Goal: Transaction & Acquisition: Purchase product/service

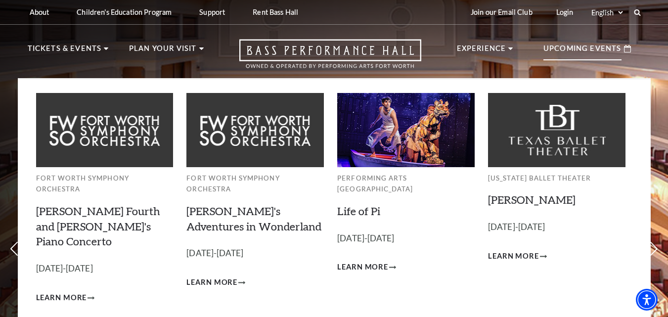
click at [581, 46] on p "Upcoming Events" at bounding box center [583, 52] width 78 height 18
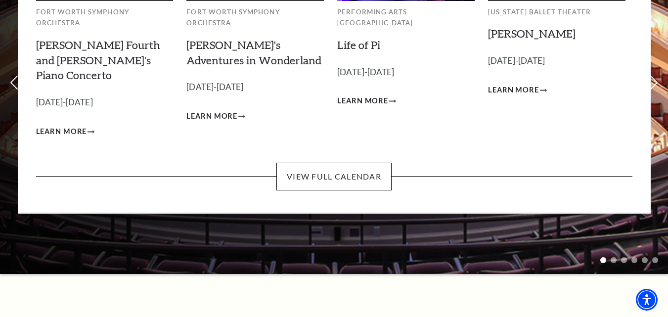
scroll to position [198, 0]
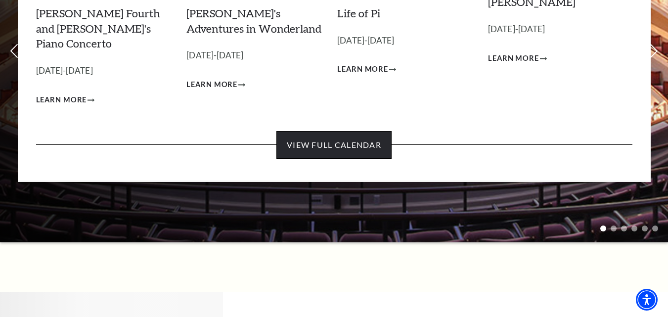
click at [333, 131] on link "View Full Calendar" at bounding box center [333, 145] width 115 height 28
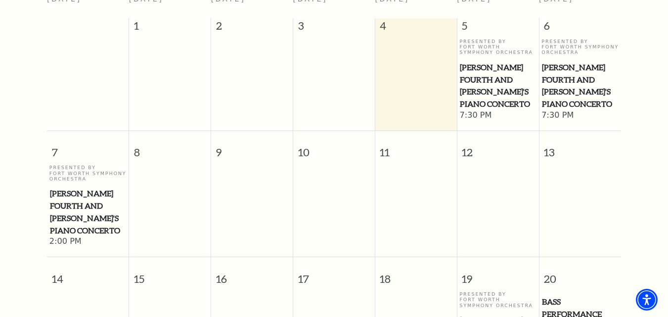
scroll to position [38, 0]
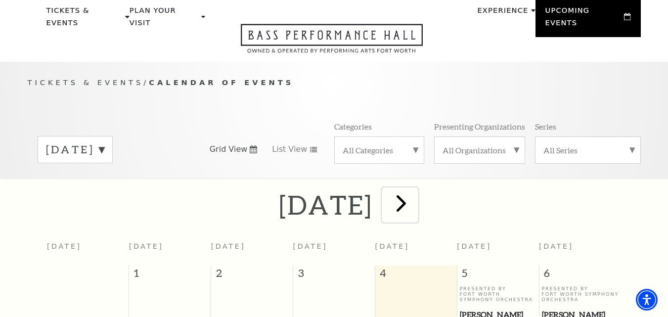
click at [415, 189] on span "next" at bounding box center [401, 203] width 28 height 28
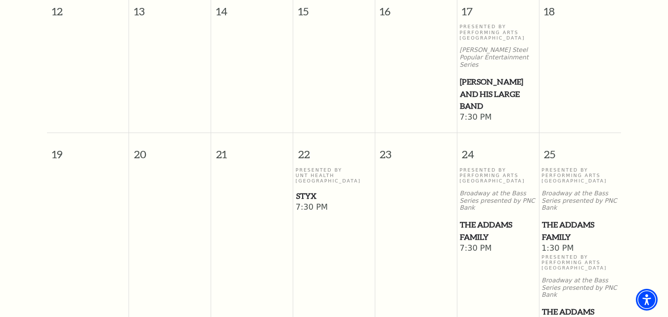
scroll to position [632, 0]
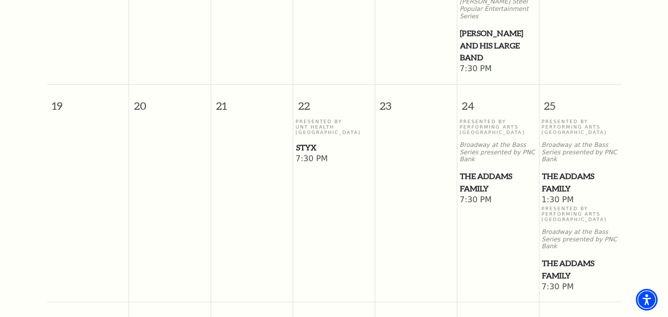
drag, startPoint x: 561, startPoint y: 118, endPoint x: 581, endPoint y: 122, distance: 20.2
drag, startPoint x: 581, startPoint y: 122, endPoint x: 589, endPoint y: 122, distance: 7.9
click at [589, 170] on span "The Addams Family" at bounding box center [580, 182] width 76 height 24
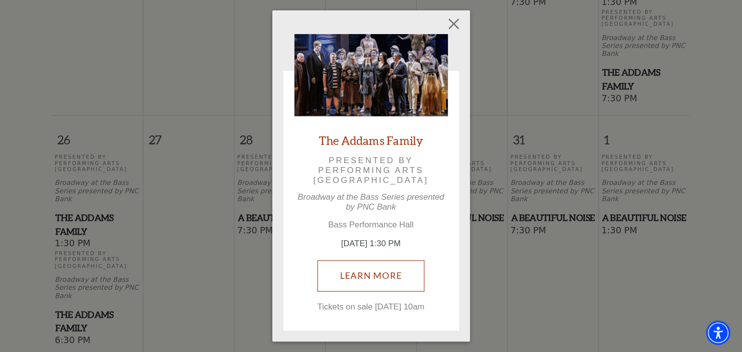
scroll to position [829, 0]
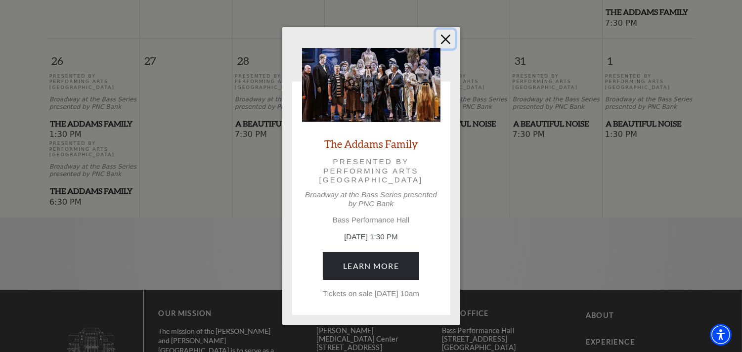
click at [449, 31] on button "Close" at bounding box center [445, 39] width 19 height 19
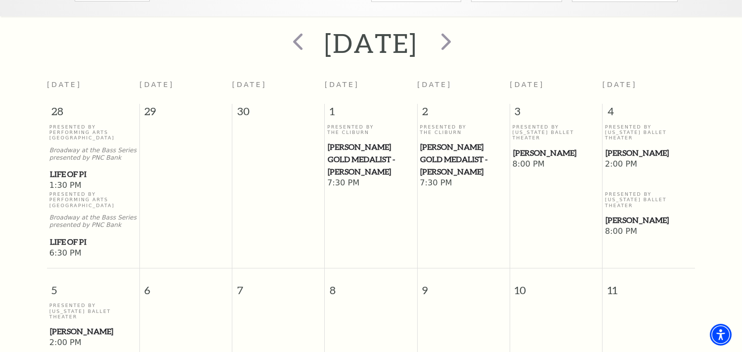
scroll to position [60, 0]
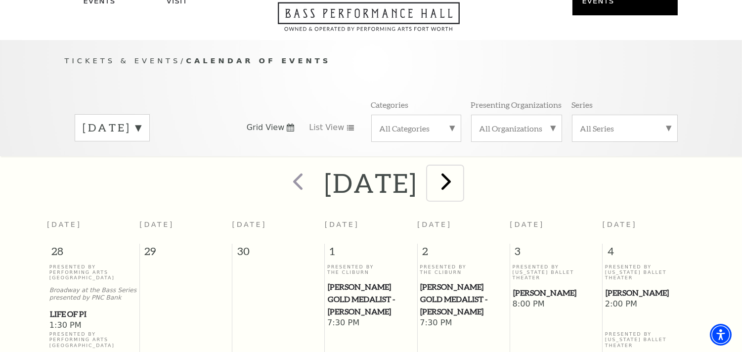
click at [461, 169] on span "next" at bounding box center [447, 181] width 28 height 28
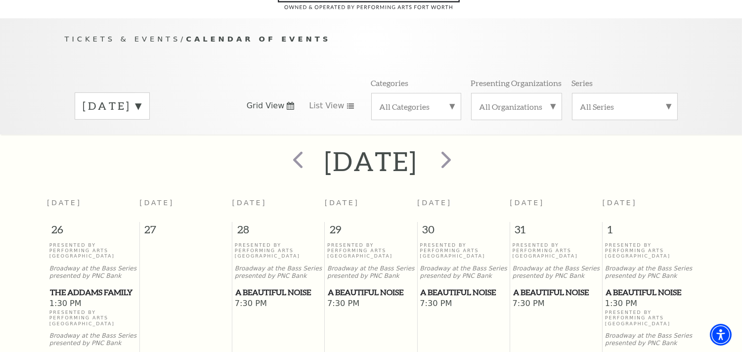
scroll to position [87, 0]
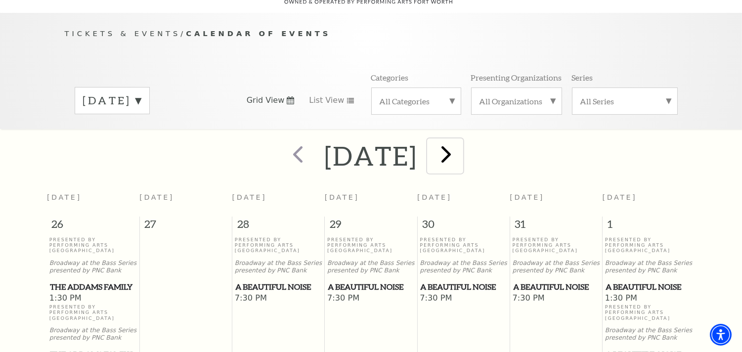
click at [461, 140] on span "next" at bounding box center [447, 154] width 28 height 28
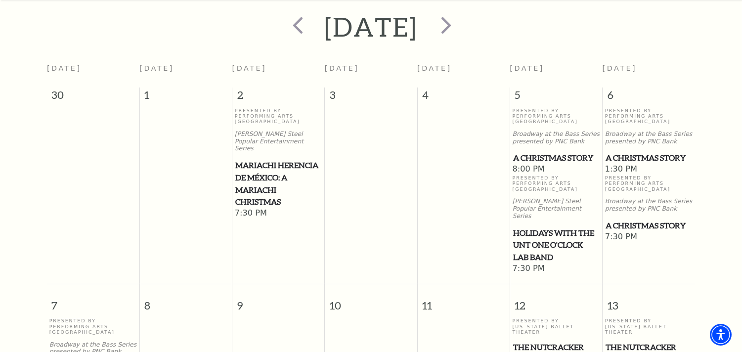
scroll to position [197, 0]
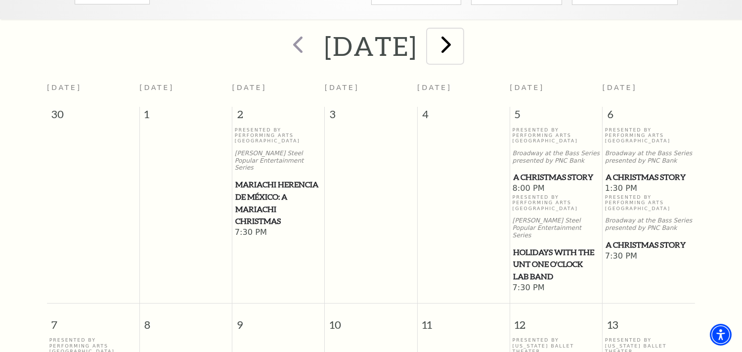
click at [461, 30] on span "next" at bounding box center [447, 44] width 28 height 28
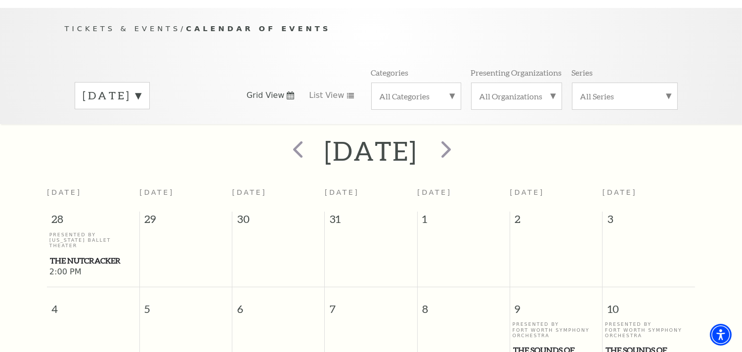
scroll to position [87, 0]
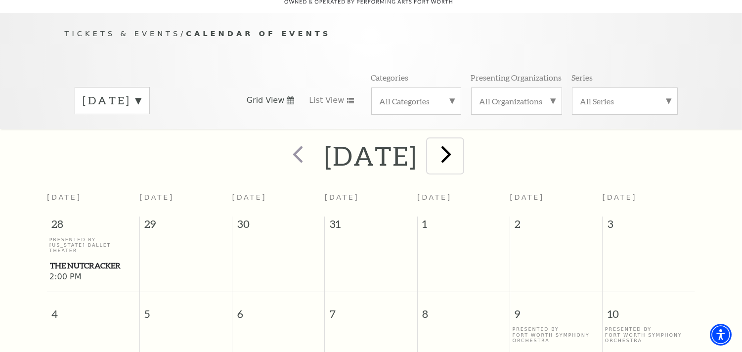
click at [461, 140] on span "next" at bounding box center [447, 154] width 28 height 28
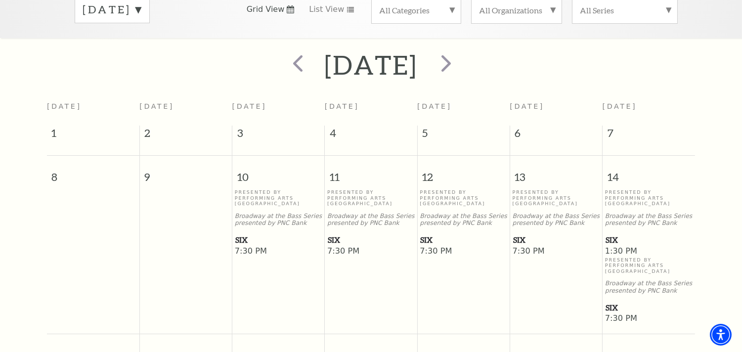
scroll to position [197, 0]
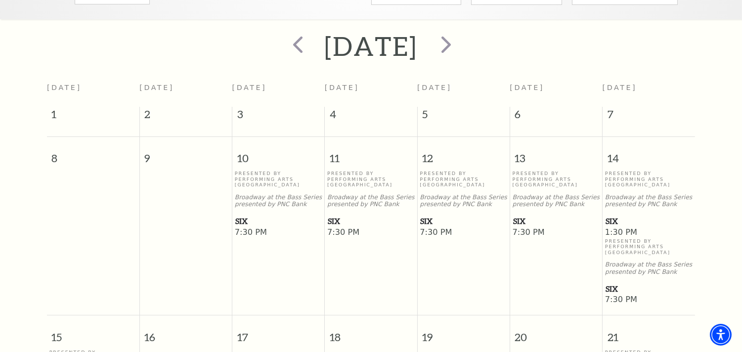
click at [241, 215] on span "SIX" at bounding box center [278, 221] width 87 height 12
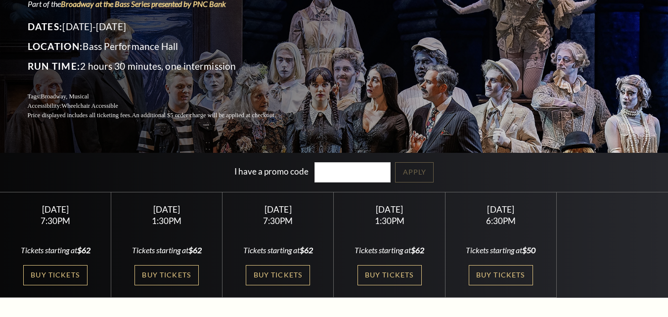
scroll to position [198, 0]
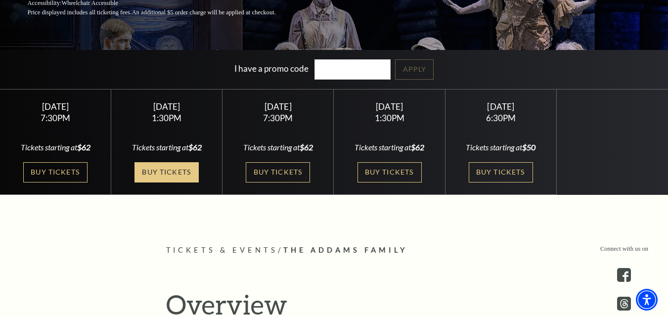
click at [167, 168] on link "Buy Tickets" at bounding box center [167, 172] width 64 height 20
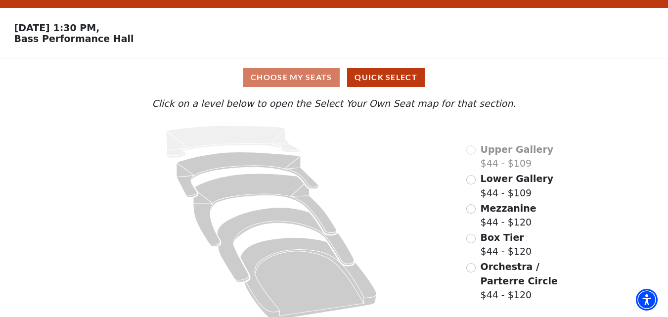
scroll to position [37, 0]
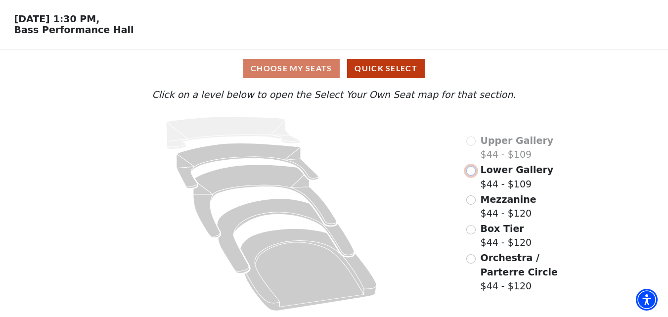
click at [469, 173] on input "Lower Gallery$44 - $109\a" at bounding box center [470, 170] width 9 height 9
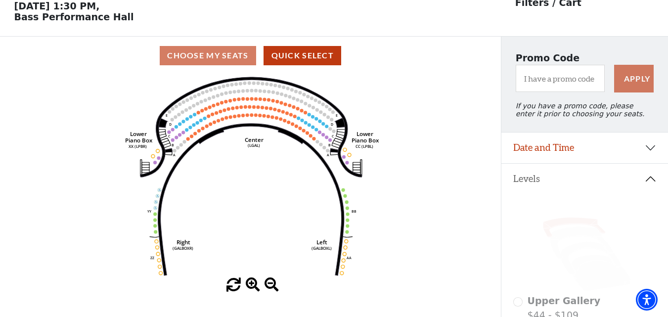
scroll to position [46, 0]
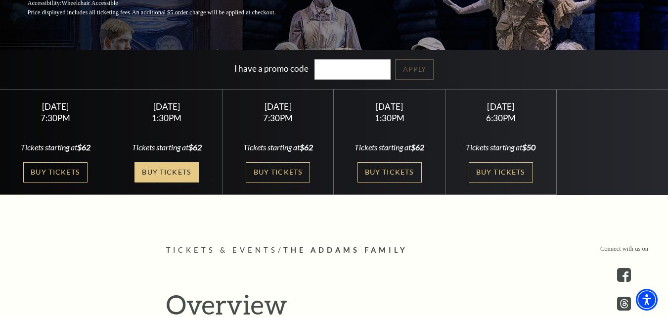
click at [151, 168] on link "Buy Tickets" at bounding box center [167, 172] width 64 height 20
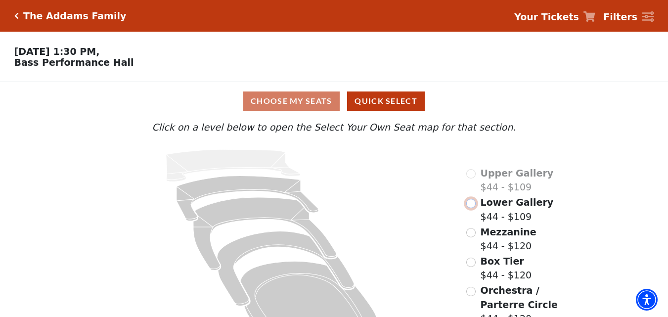
click at [469, 208] on input "Lower Gallery$44 - $109\a" at bounding box center [470, 203] width 9 height 9
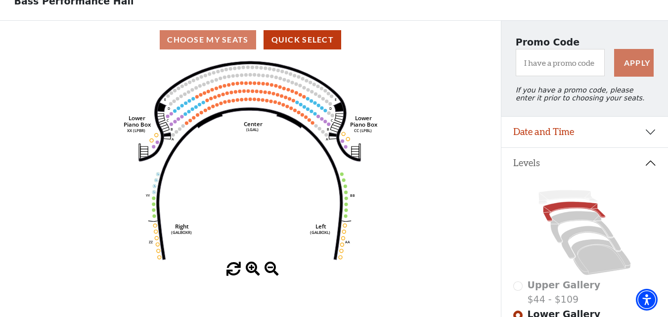
scroll to position [99, 0]
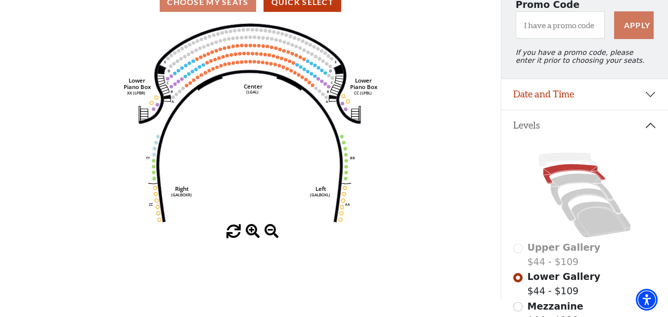
click at [231, 86] on icon "Right (GALBOXR) E D C B A E D C B A YY ZZ Left (GALBOXL) BB AA Center Lower Pia…" at bounding box center [250, 122] width 451 height 203
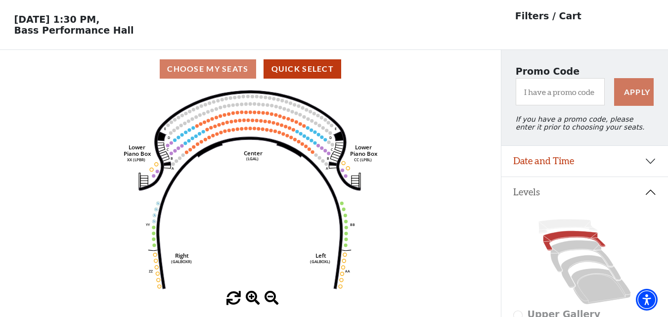
scroll to position [49, 0]
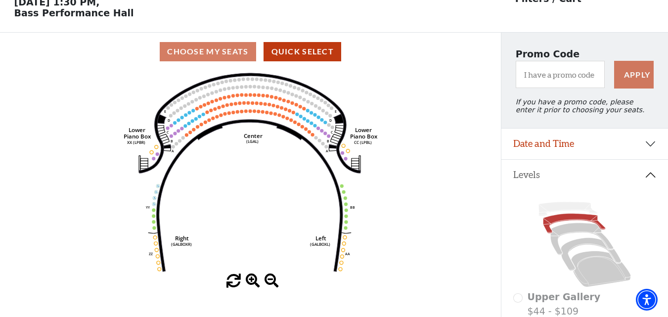
click at [236, 81] on icon "Right (GALBOXR) E D C B A E D C B A YY ZZ Left (GALBOXL) BB AA Center Lower Pia…" at bounding box center [250, 172] width 451 height 203
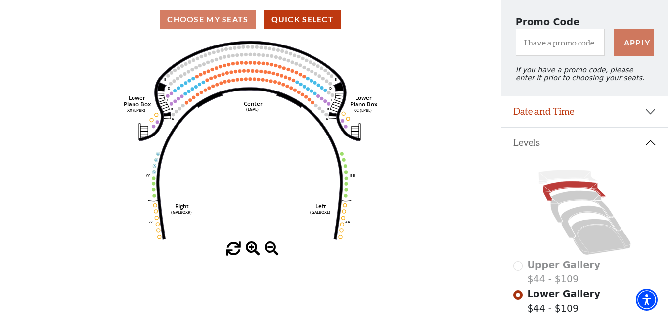
scroll to position [99, 0]
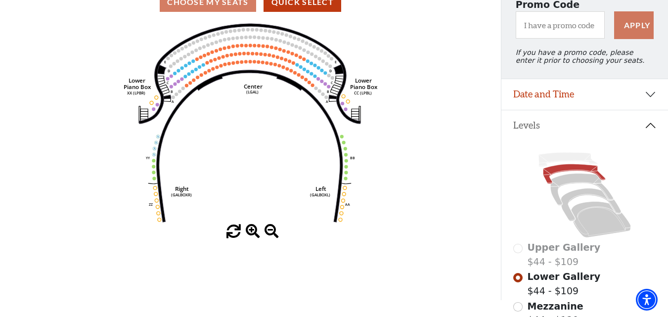
click at [252, 234] on span at bounding box center [253, 232] width 14 height 14
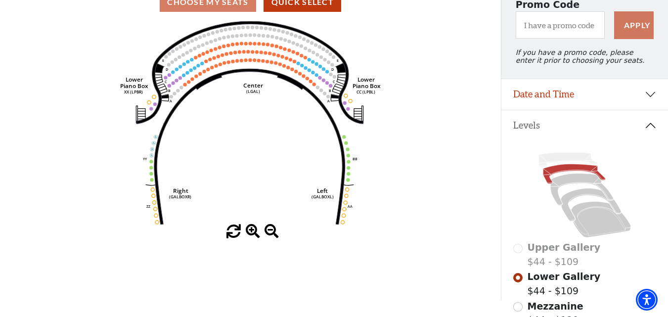
click at [252, 233] on span at bounding box center [253, 232] width 14 height 14
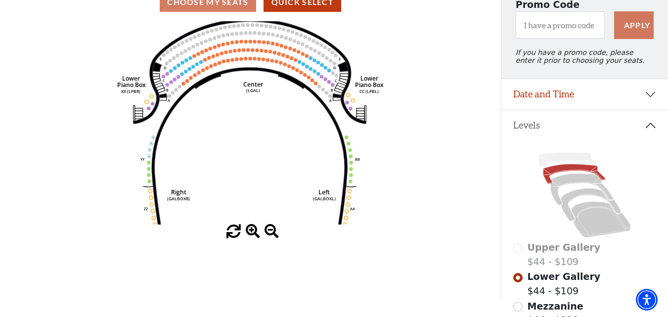
click at [252, 233] on span at bounding box center [253, 232] width 14 height 14
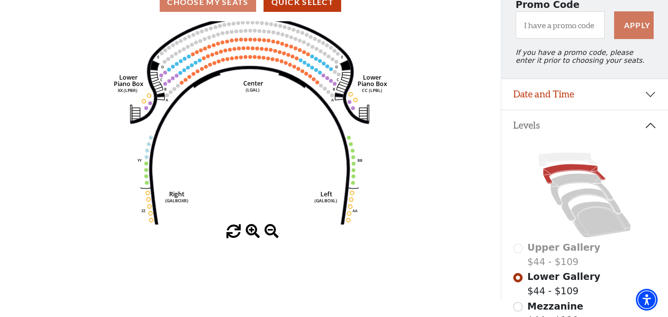
click at [252, 233] on span at bounding box center [253, 232] width 14 height 14
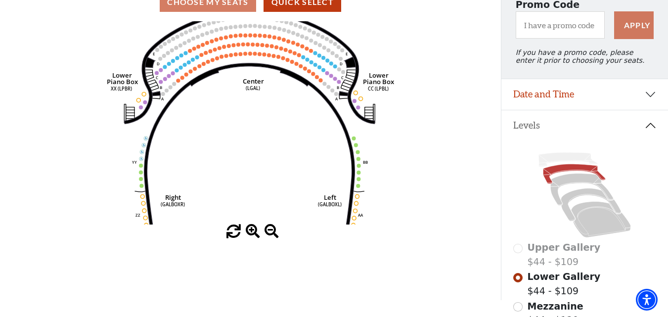
click at [252, 233] on span at bounding box center [253, 232] width 14 height 14
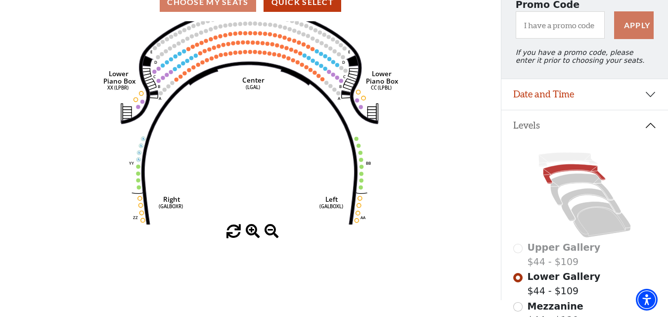
click at [252, 233] on span at bounding box center [253, 232] width 14 height 14
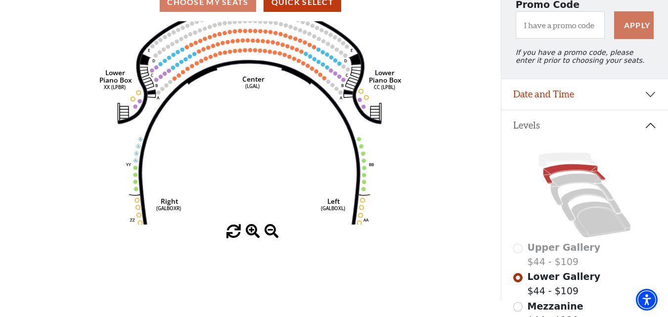
click at [252, 233] on span at bounding box center [253, 232] width 14 height 14
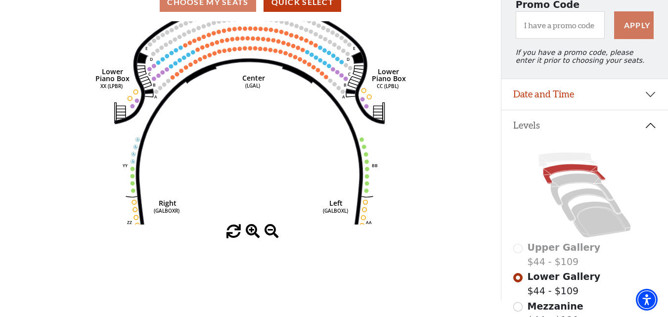
click at [252, 233] on span at bounding box center [253, 232] width 14 height 14
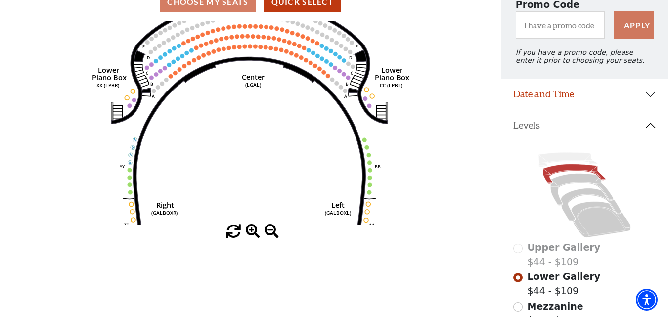
click at [252, 233] on span at bounding box center [253, 232] width 14 height 14
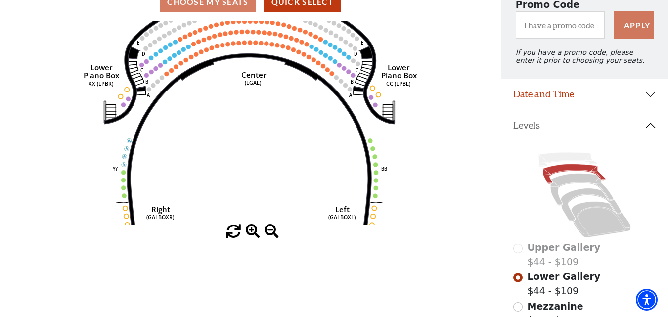
click at [252, 233] on span at bounding box center [253, 232] width 14 height 14
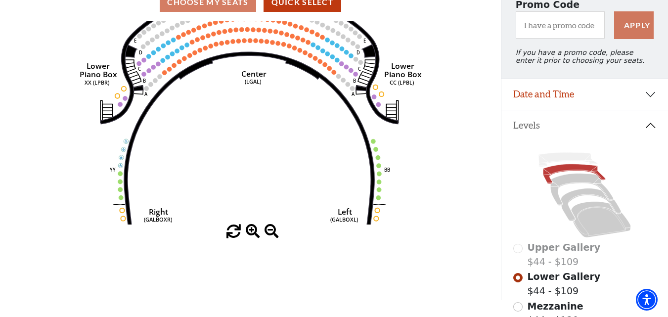
click at [252, 233] on span at bounding box center [253, 232] width 14 height 14
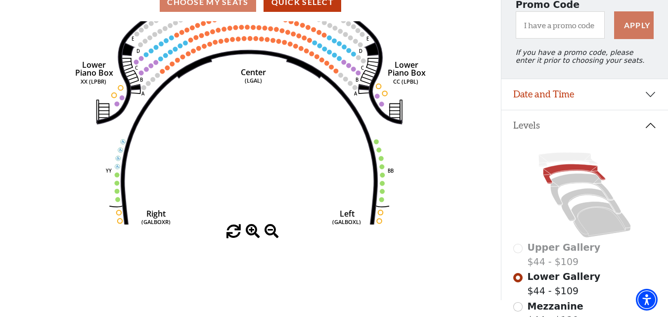
click at [252, 233] on span at bounding box center [253, 232] width 14 height 14
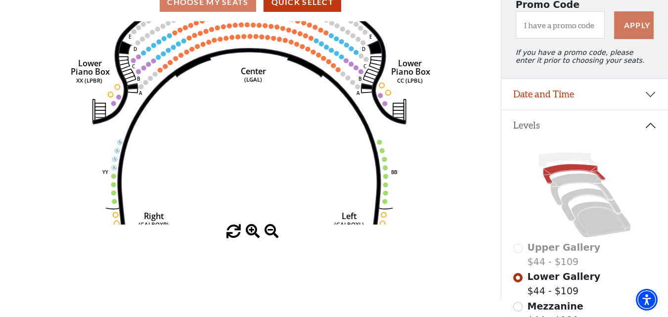
click at [252, 233] on span at bounding box center [253, 232] width 14 height 14
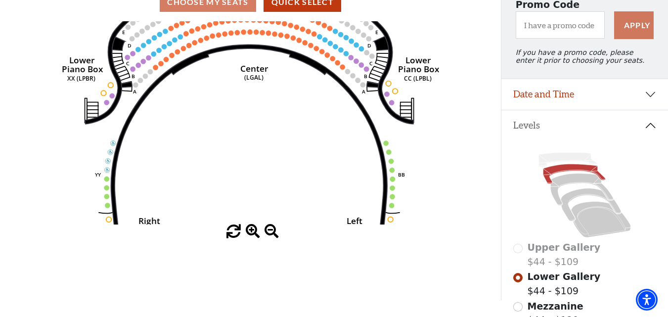
click at [252, 233] on span at bounding box center [253, 232] width 14 height 14
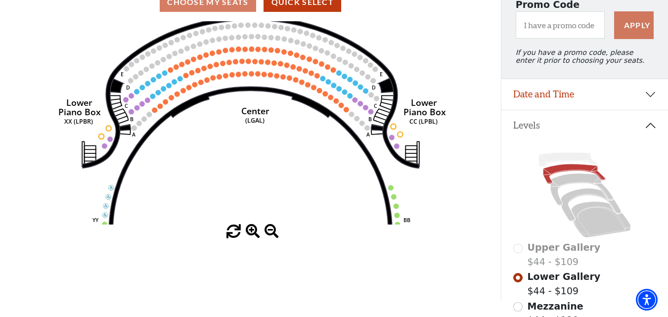
drag, startPoint x: 202, startPoint y: 92, endPoint x: 203, endPoint y: 167, distance: 75.2
click at [203, 167] on icon "Right (GALBOXR) E D C B A E D C B A YY ZZ Left (GALBOXL) BB AA Center Lower Pia…" at bounding box center [250, 122] width 451 height 203
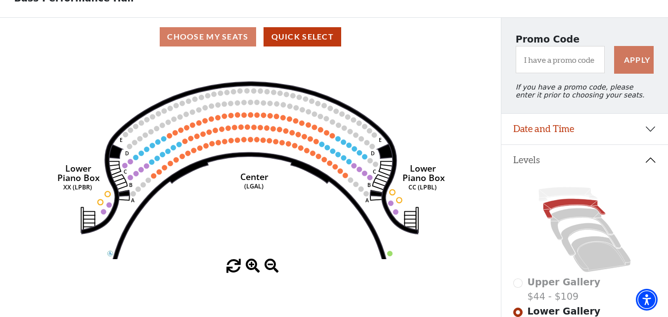
scroll to position [0, 0]
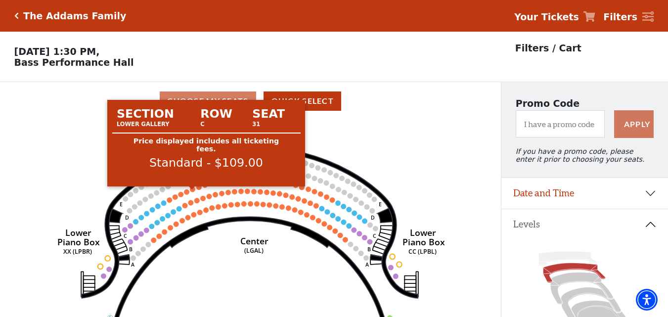
click at [191, 192] on circle at bounding box center [192, 188] width 5 height 5
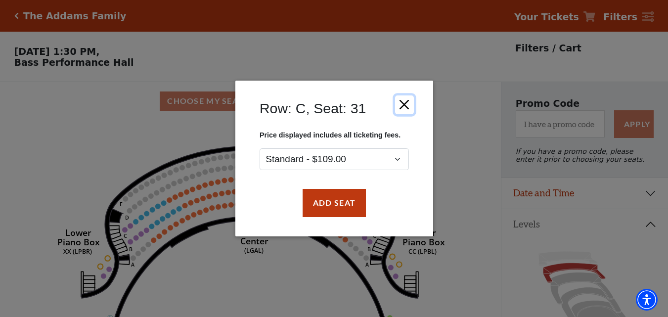
click at [405, 106] on button "Close" at bounding box center [404, 104] width 19 height 19
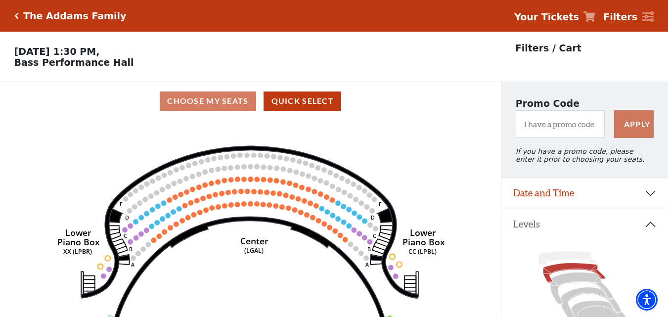
click at [654, 224] on button "Levels" at bounding box center [585, 224] width 167 height 31
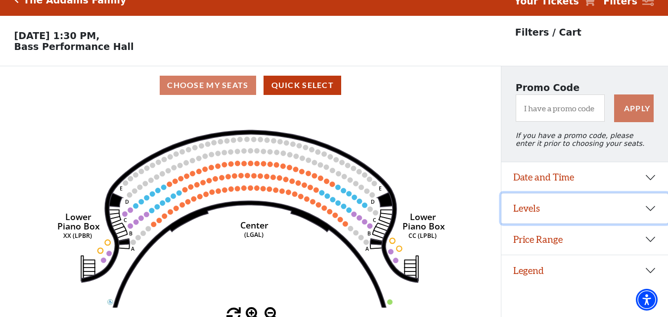
scroll to position [24, 0]
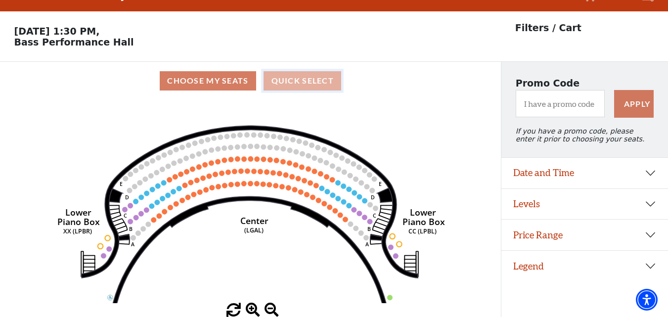
click at [300, 82] on button "Quick Select" at bounding box center [303, 80] width 78 height 19
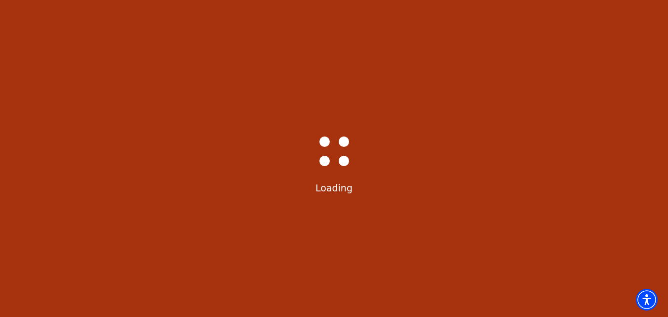
scroll to position [0, 0]
select select "6291"
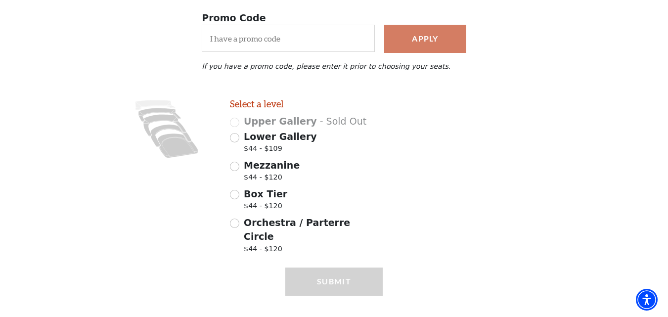
scroll to position [191, 0]
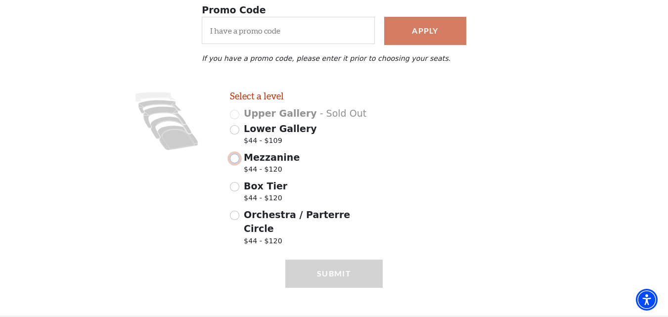
click at [236, 163] on input "Mezzanine $44 - $120" at bounding box center [234, 158] width 9 height 9
radio input "true"
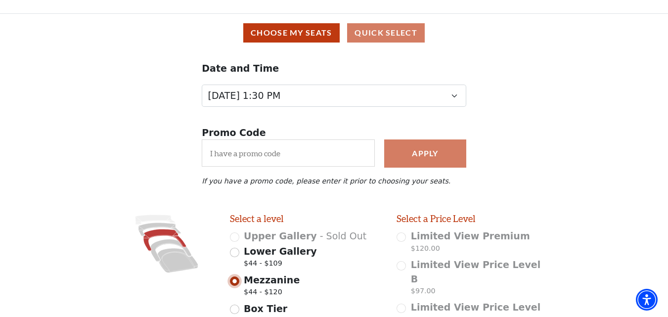
scroll to position [0, 0]
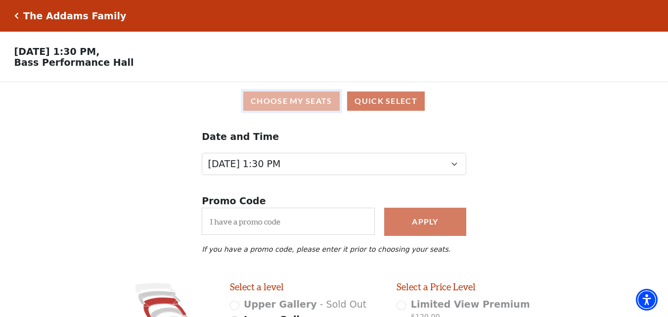
click at [334, 99] on button "Choose My Seats" at bounding box center [291, 100] width 96 height 19
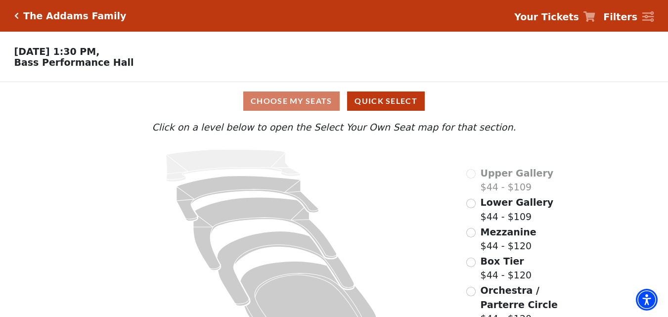
scroll to position [37, 0]
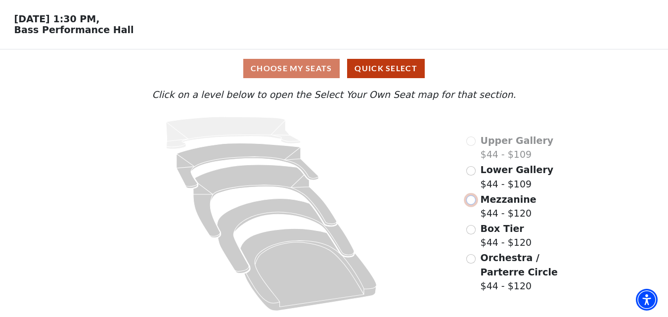
click at [471, 198] on input "Mezzanine$44 - $120\a" at bounding box center [470, 199] width 9 height 9
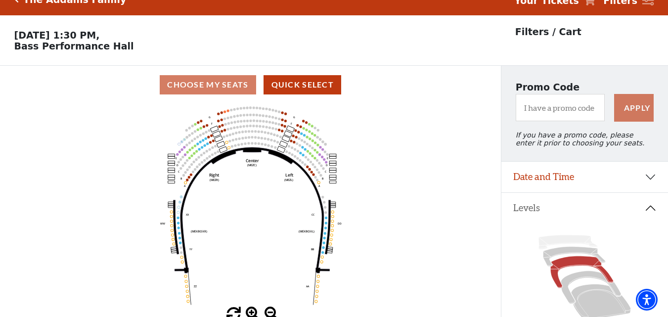
scroll to position [46, 0]
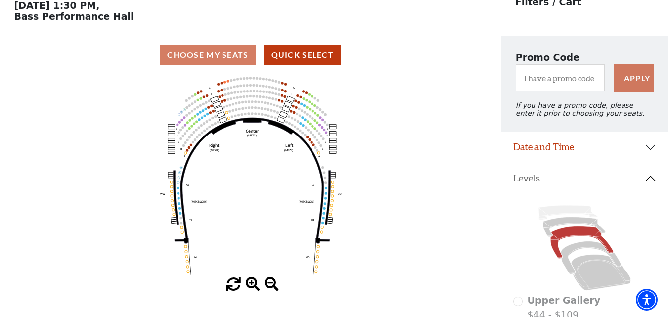
click at [232, 60] on div "Choose My Seats Quick Select" at bounding box center [250, 55] width 501 height 19
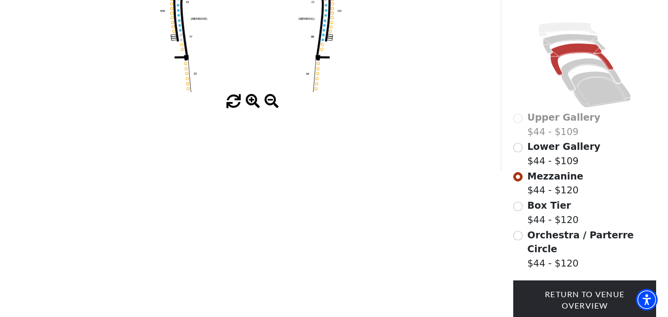
scroll to position [247, 0]
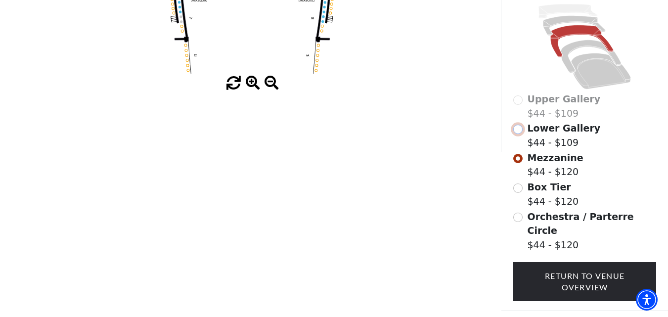
click at [520, 133] on input "Lower Gallery$44 - $109\a" at bounding box center [517, 129] width 9 height 9
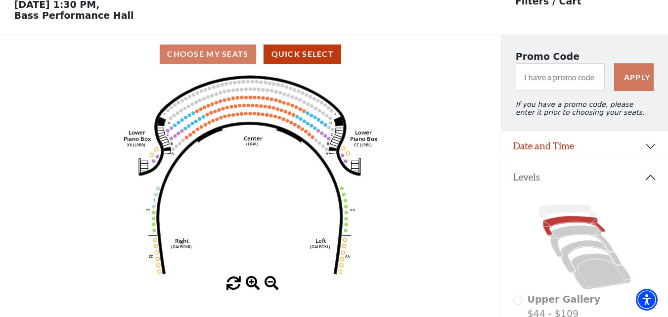
scroll to position [0, 0]
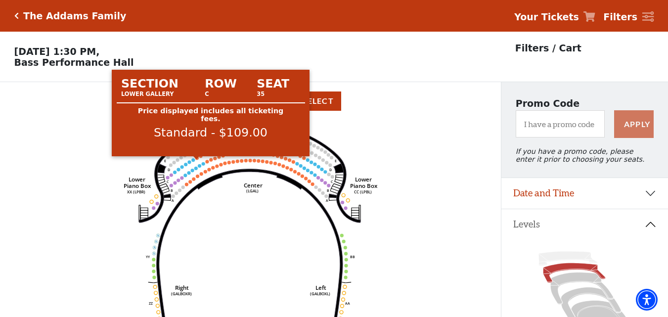
click at [197, 160] on circle at bounding box center [196, 157] width 3 height 3
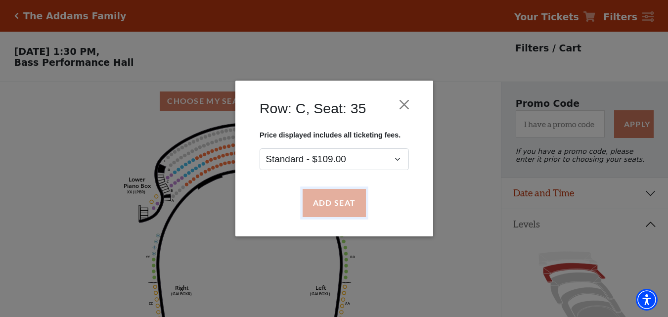
click at [322, 202] on button "Add Seat" at bounding box center [333, 203] width 63 height 28
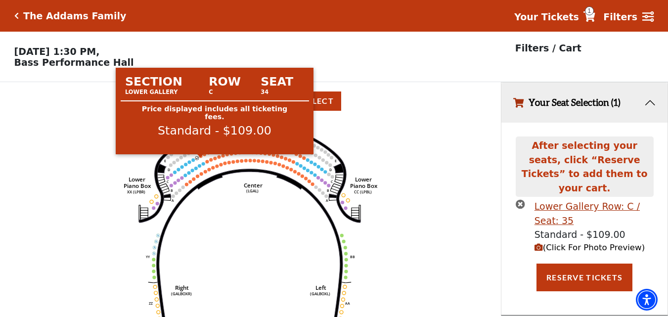
click at [201, 158] on circle at bounding box center [200, 155] width 3 height 3
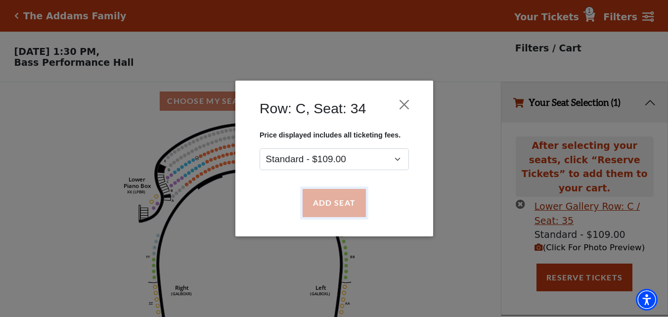
click at [321, 199] on button "Add Seat" at bounding box center [333, 203] width 63 height 28
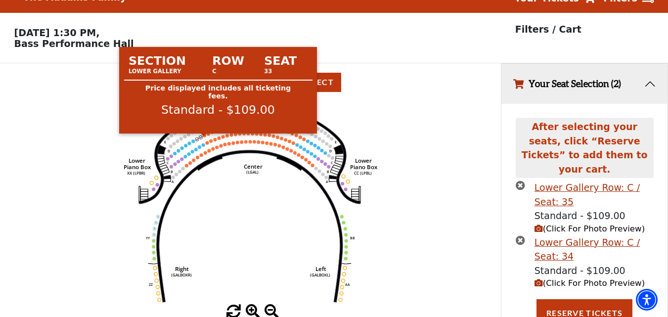
click at [203, 137] on circle at bounding box center [204, 135] width 3 height 3
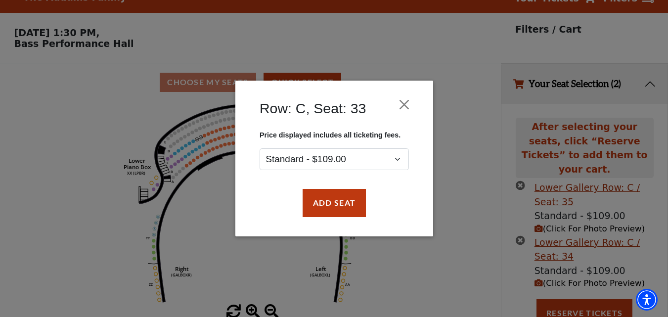
drag, startPoint x: 321, startPoint y: 185, endPoint x: 320, endPoint y: 193, distance: 8.1
click at [321, 186] on div "Add Seat" at bounding box center [334, 203] width 168 height 46
click at [320, 194] on button "Add Seat" at bounding box center [333, 203] width 63 height 28
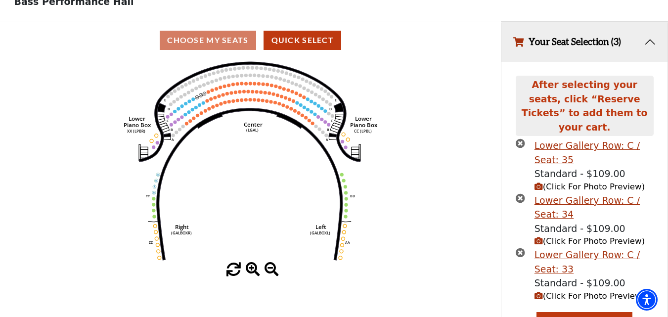
scroll to position [74, 0]
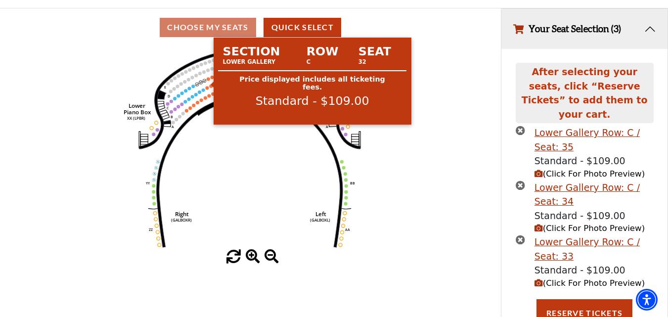
click at [209, 81] on circle at bounding box center [207, 78] width 3 height 3
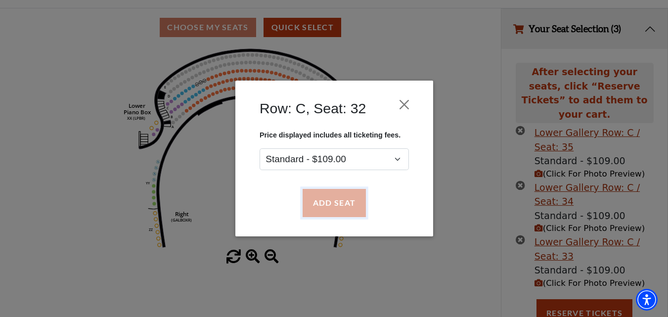
click at [342, 204] on button "Add Seat" at bounding box center [333, 203] width 63 height 28
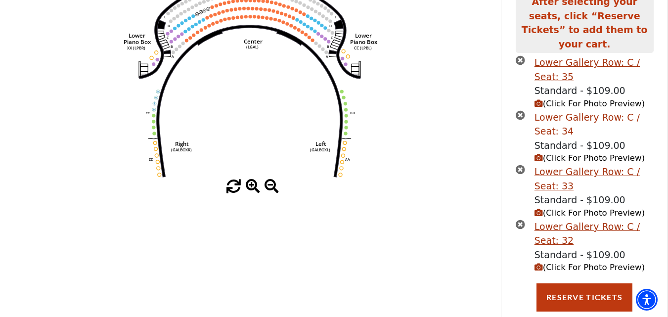
scroll to position [152, 0]
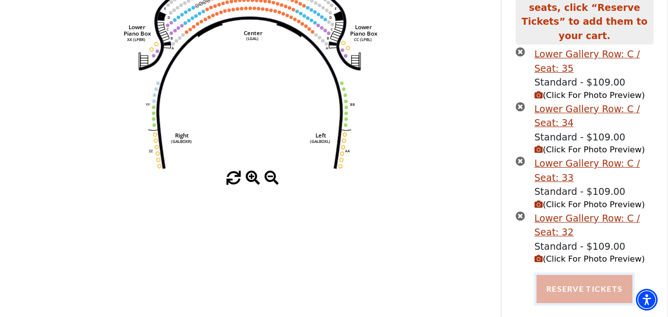
click at [583, 283] on button "Reserve Tickets" at bounding box center [585, 289] width 96 height 28
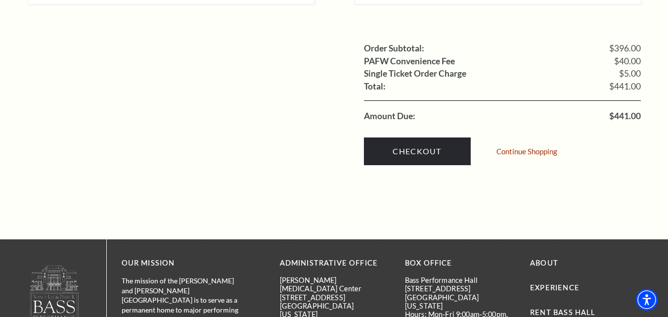
scroll to position [1039, 0]
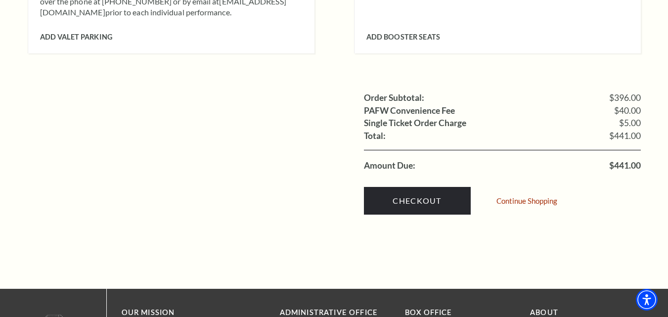
click at [627, 161] on span "$441.00" at bounding box center [625, 165] width 32 height 9
copy span "441.00"
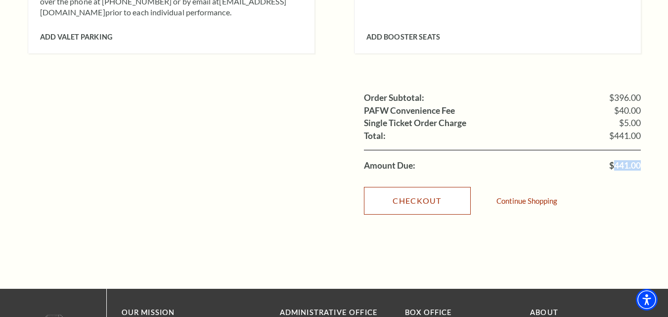
click at [434, 187] on link "Checkout" at bounding box center [417, 201] width 107 height 28
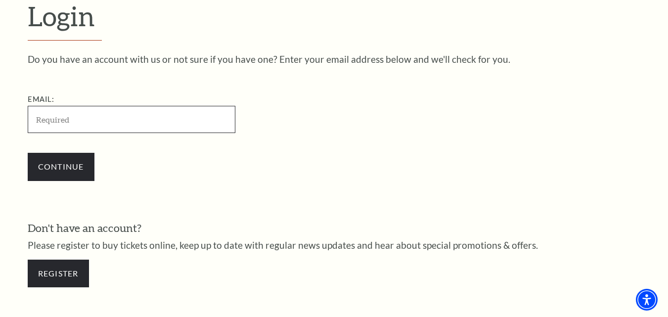
click at [100, 115] on input "Email:" at bounding box center [132, 119] width 208 height 27
type input "[PERSON_NAME][EMAIL_ADDRESS][DOMAIN_NAME]"
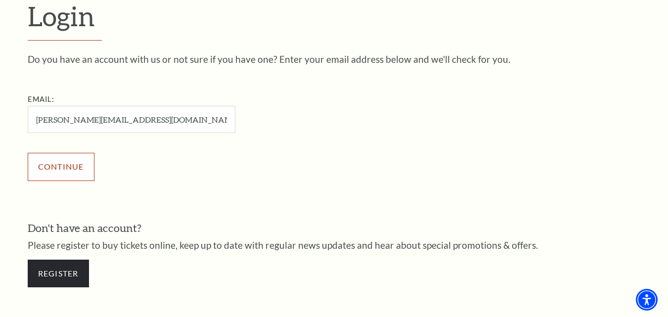
click at [78, 165] on input "Continue" at bounding box center [61, 167] width 67 height 28
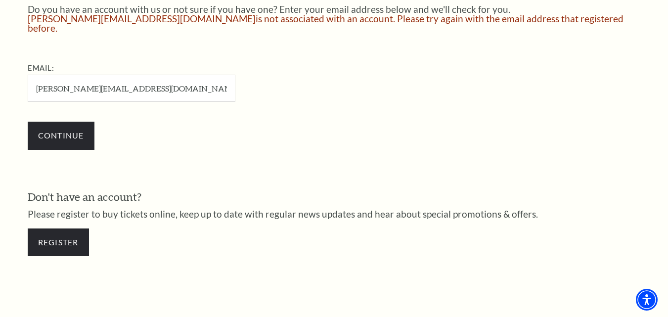
scroll to position [345, 0]
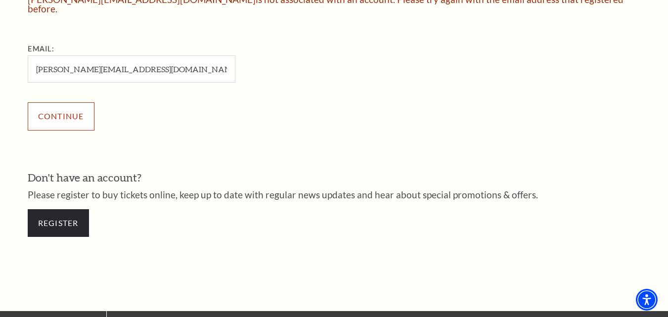
click at [67, 115] on input "Continue" at bounding box center [61, 116] width 67 height 28
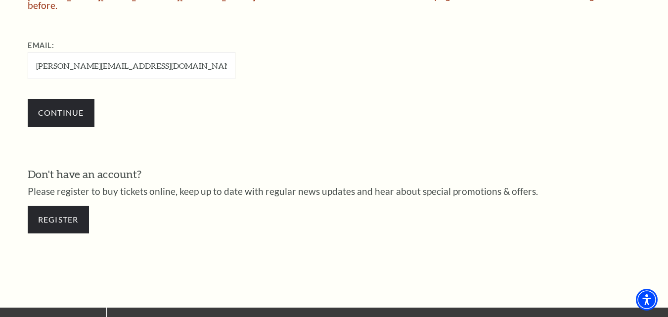
scroll to position [395, 0]
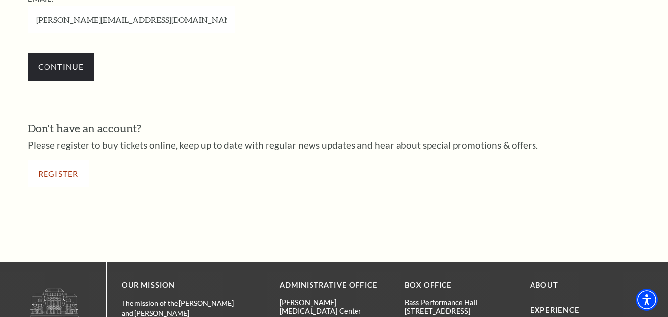
click at [48, 172] on link "Register" at bounding box center [58, 174] width 61 height 28
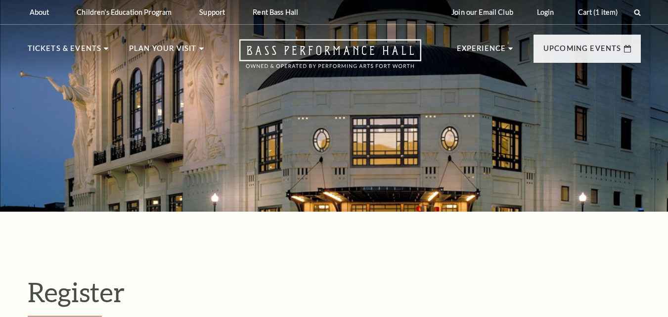
select select "1"
select select "[GEOGRAPHIC_DATA]"
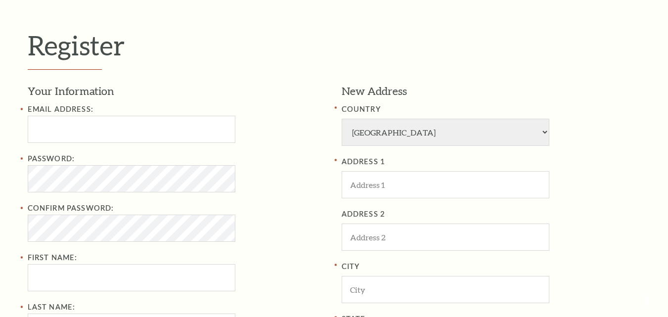
scroll to position [247, 0]
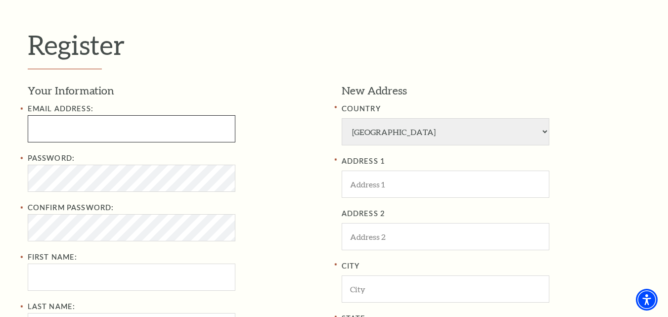
click at [159, 132] on input "Email Address:" at bounding box center [132, 128] width 208 height 27
type input "[PERSON_NAME][EMAIL_ADDRESS][DOMAIN_NAME]"
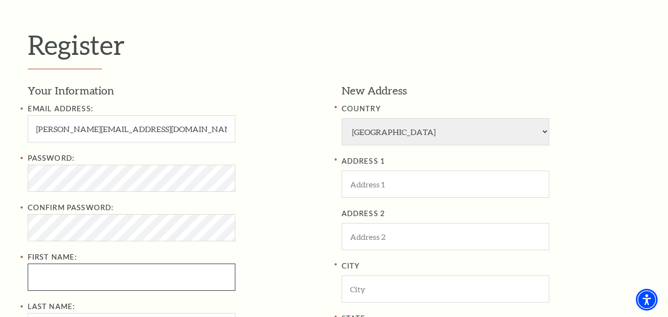
type input "[PERSON_NAME]"
type input "sahoo"
type input "9692025952"
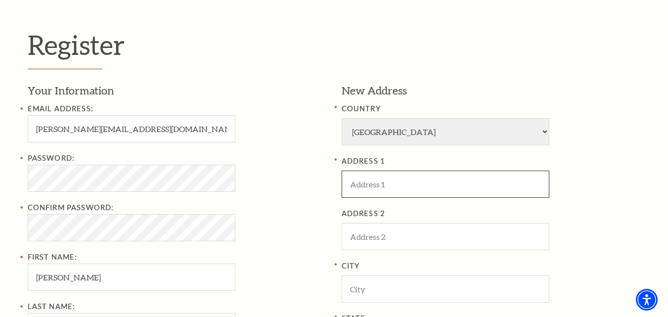
type input "[GEOGRAPHIC_DATA]"
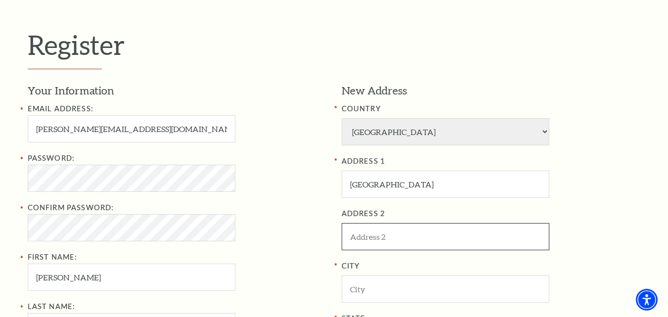
type input "usa"
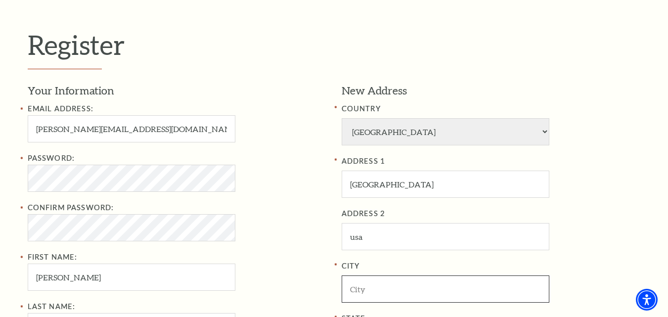
type input "Carlifonia"
select select "VA"
type input "20103"
type input "969-202-5952"
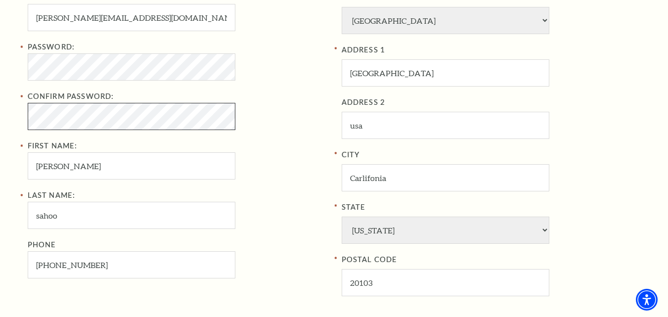
scroll to position [445, 0]
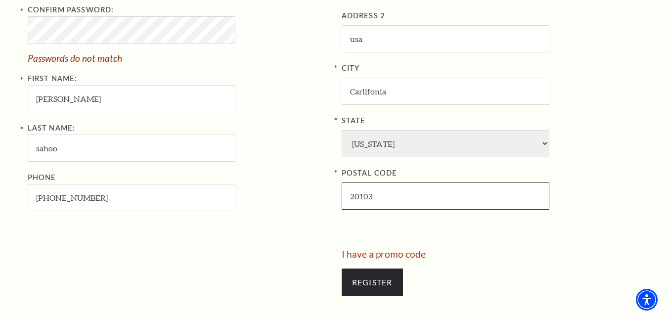
drag, startPoint x: 375, startPoint y: 198, endPoint x: 345, endPoint y: 196, distance: 30.2
click at [345, 196] on input "20103" at bounding box center [446, 196] width 208 height 27
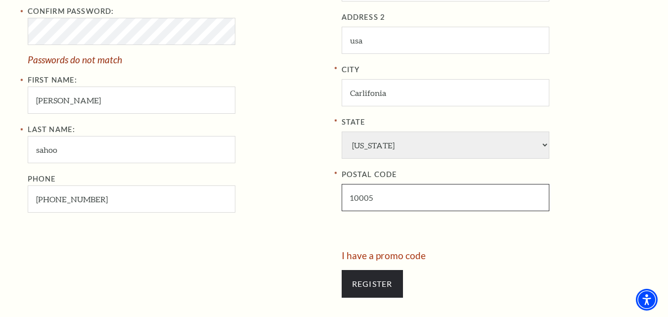
type input "10005"
click at [403, 149] on select "Alabama Alaska American Embassy American Embassy American Samoa Arizona Arkansa…" at bounding box center [446, 145] width 208 height 27
select select "DC"
click at [342, 132] on select "Alabama Alaska American Embassy American Embassy American Samoa Arizona Arkansa…" at bounding box center [446, 145] width 208 height 27
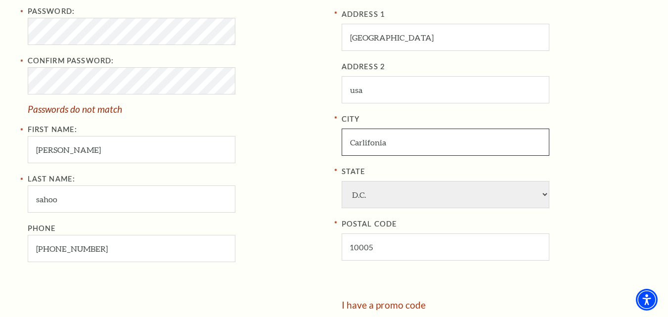
drag, startPoint x: 379, startPoint y: 139, endPoint x: 288, endPoint y: 131, distance: 91.3
click at [288, 131] on div "Your Information Email Address: shradhanjali.stellardl@gmail.com Password: Conf…" at bounding box center [334, 118] width 613 height 364
paste input "Fort Worth"
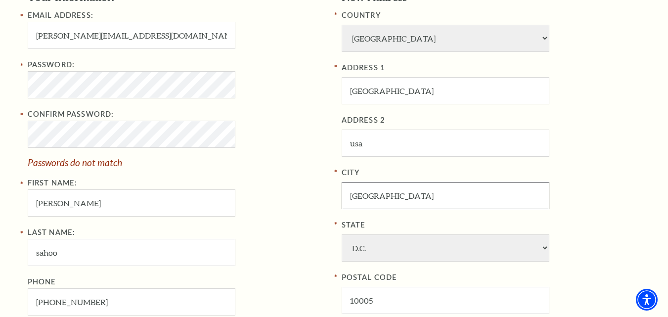
scroll to position [444, 0]
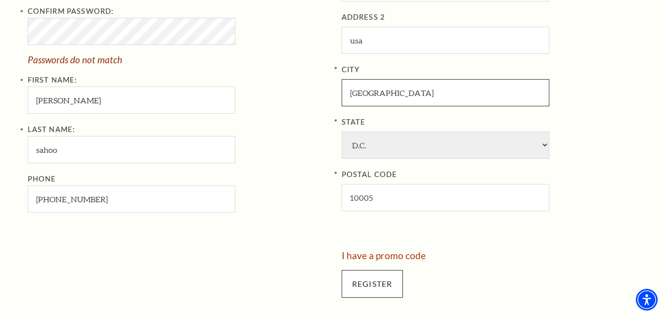
type input "Fort Worth"
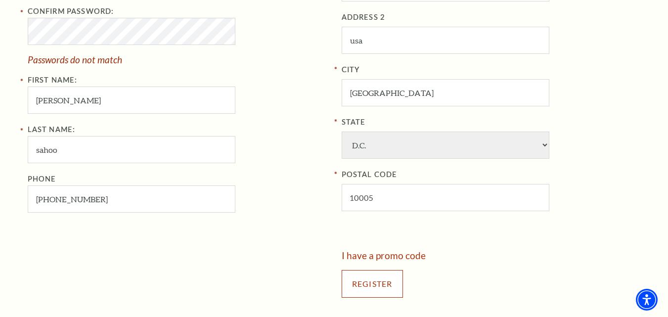
click at [366, 283] on input "Register" at bounding box center [372, 284] width 61 height 28
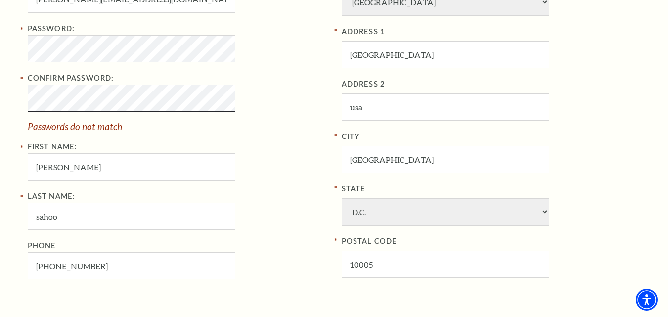
scroll to position [394, 0]
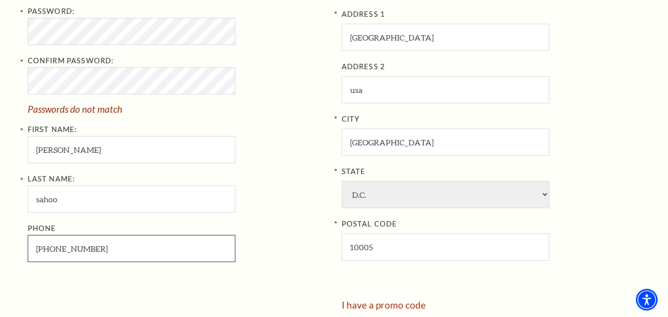
click at [97, 248] on input "[PHONE_NUMBER]" at bounding box center [132, 248] width 208 height 27
drag, startPoint x: 97, startPoint y: 248, endPoint x: -2, endPoint y: 242, distance: 99.6
click at [255, 208] on div "Last Name: sahoo Phone 969-202-5952" at bounding box center [177, 217] width 299 height 89
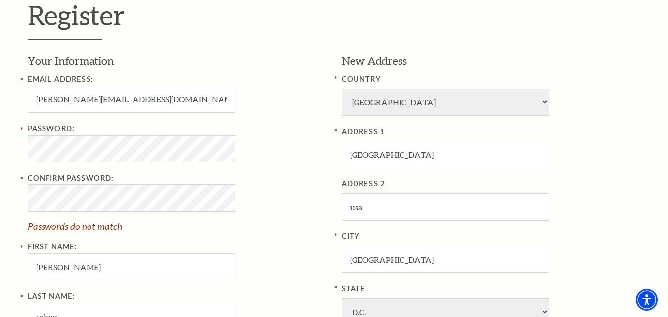
scroll to position [246, 0]
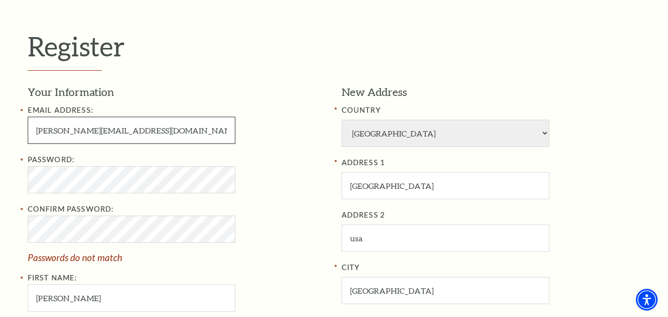
click at [114, 127] on input "[PERSON_NAME][EMAIL_ADDRESS][DOMAIN_NAME]" at bounding box center [132, 130] width 208 height 27
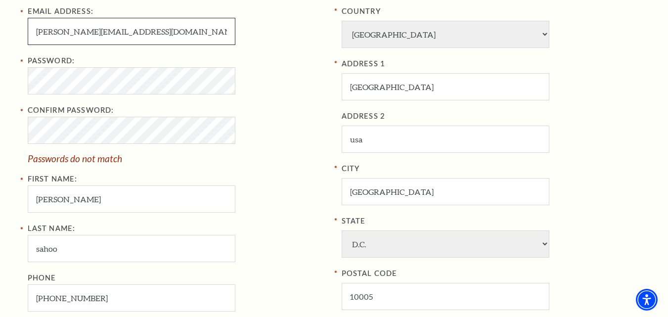
scroll to position [394, 0]
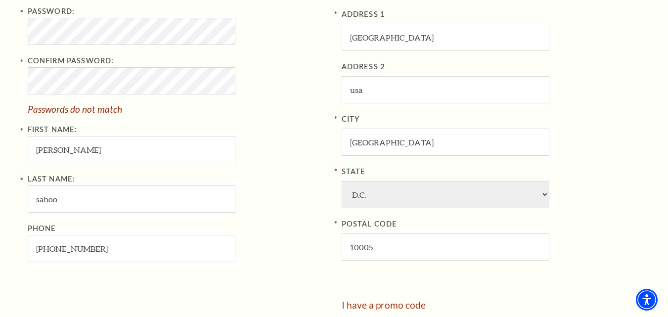
type input "shradhanjali.61@gmail.com"
click at [411, 143] on input "Fort Worth" at bounding box center [446, 142] width 208 height 27
drag, startPoint x: 410, startPoint y: 142, endPoint x: 329, endPoint y: 143, distance: 81.1
click at [329, 143] on div "Your Information Email Address: shradhanjali.61@gmail.com Password: Confirm Pas…" at bounding box center [334, 118] width 613 height 364
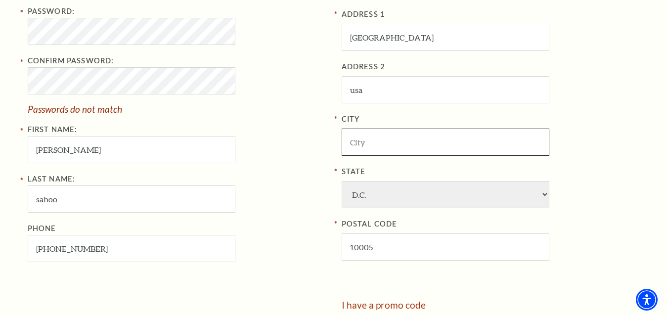
type input "Fort Worth"
type input "[PERSON_NAME][EMAIL_ADDRESS][DOMAIN_NAME]"
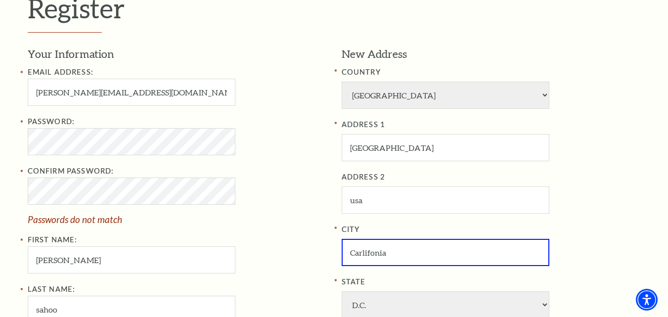
scroll to position [444, 0]
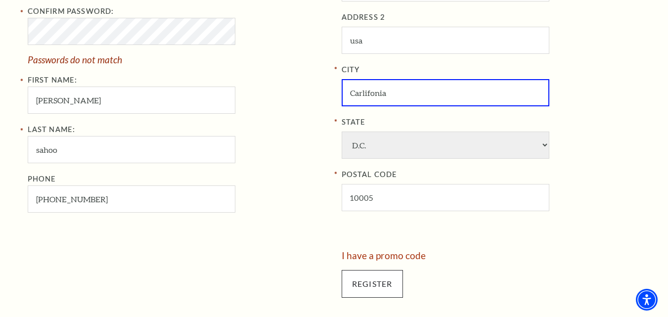
type input "Carlifonia"
click at [377, 281] on input "Register" at bounding box center [372, 284] width 61 height 28
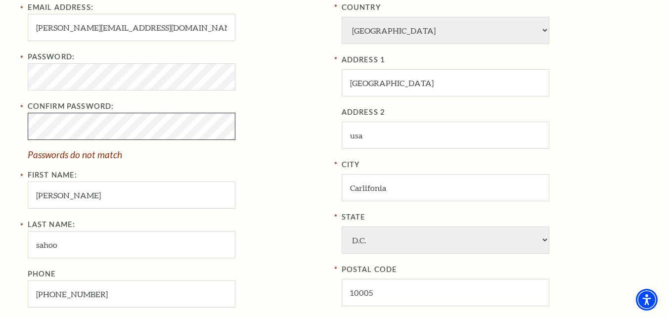
scroll to position [345, 0]
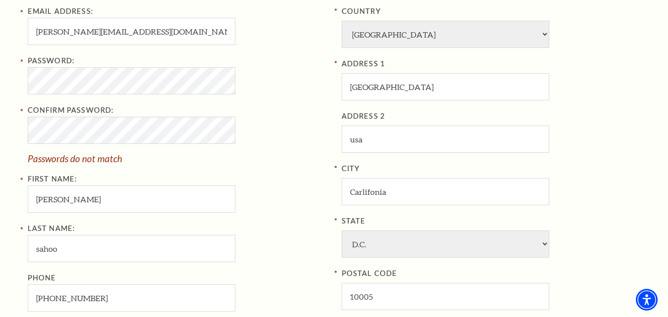
click at [21, 141] on div "Register Your Information Email Address: shradhanjali.stellardl@gmail.com Passw…" at bounding box center [334, 169] width 633 height 604
click at [5, 122] on div "Register Your Information Email Address: shradhanjali.stellardl@gmail.com Passw…" at bounding box center [334, 169] width 668 height 604
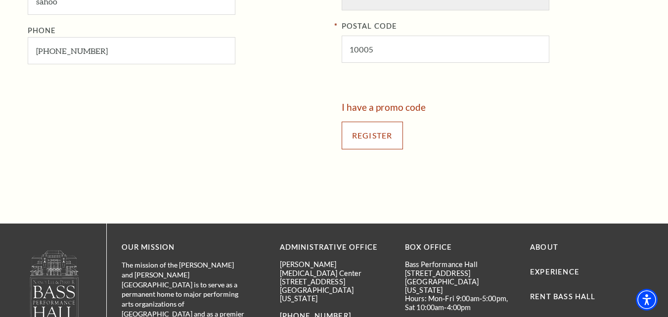
click at [363, 139] on input "Register" at bounding box center [372, 136] width 61 height 28
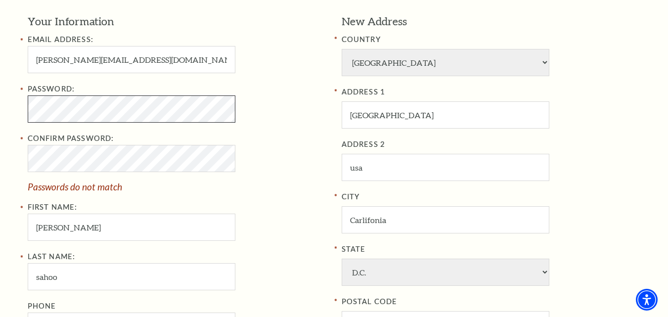
click at [2, 115] on div "Register Your Information Email Address: shradhanjali.stellardl@gmail.com Passw…" at bounding box center [334, 197] width 668 height 604
click at [9, 155] on div "Register Your Information Email Address: shradhanjali.stellardl@gmail.com Passw…" at bounding box center [334, 197] width 668 height 604
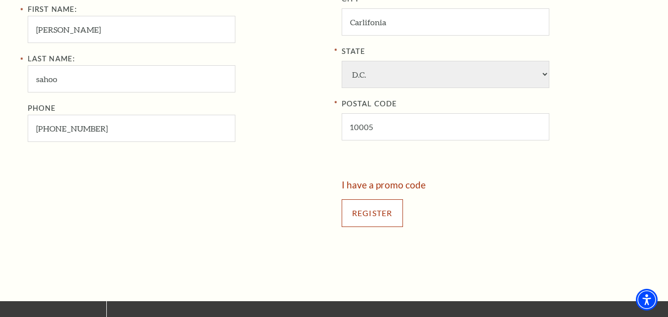
click at [377, 213] on input "Register" at bounding box center [372, 213] width 61 height 28
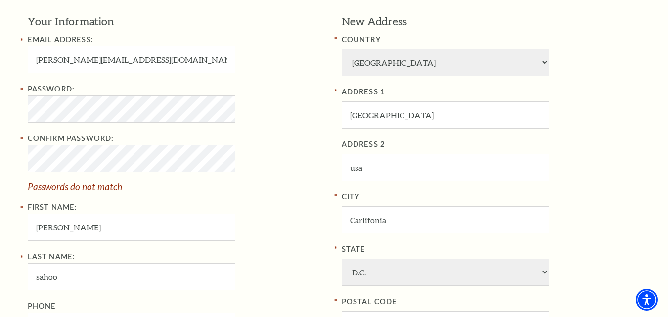
click at [2, 141] on div "Register Your Information Email Address: shradhanjali.stellardl@gmail.com Passw…" at bounding box center [334, 197] width 668 height 604
click at [18, 105] on div "Register Your Information Email Address: shradhanjali.stellardl@gmail.com Passw…" at bounding box center [334, 197] width 633 height 604
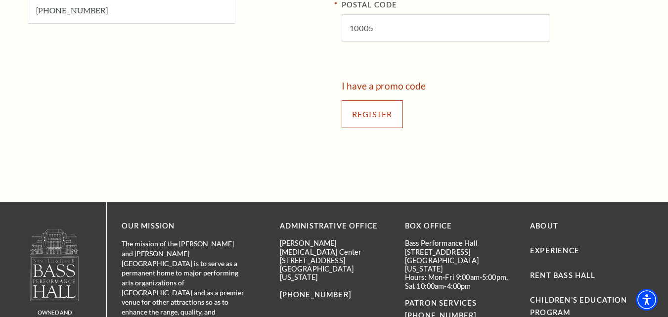
scroll to position [594, 0]
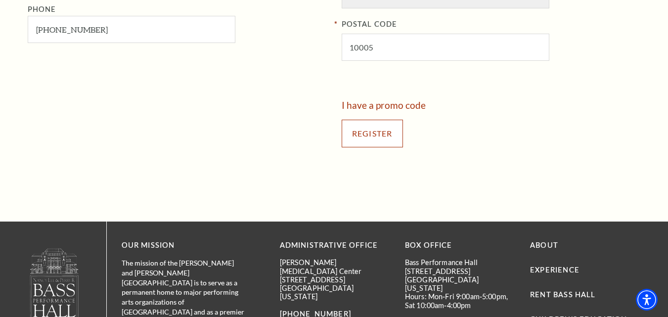
click at [376, 115] on div "Register" at bounding box center [491, 133] width 299 height 47
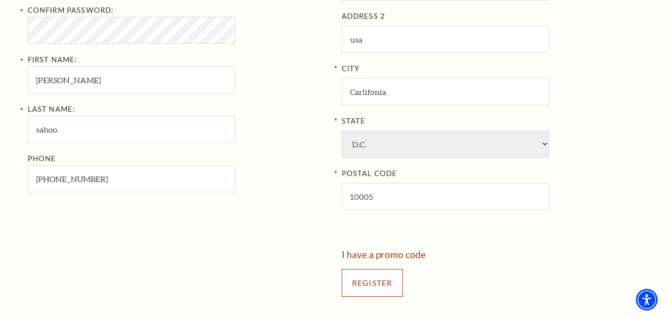
scroll to position [446, 0]
click at [380, 277] on input "Register" at bounding box center [372, 282] width 61 height 28
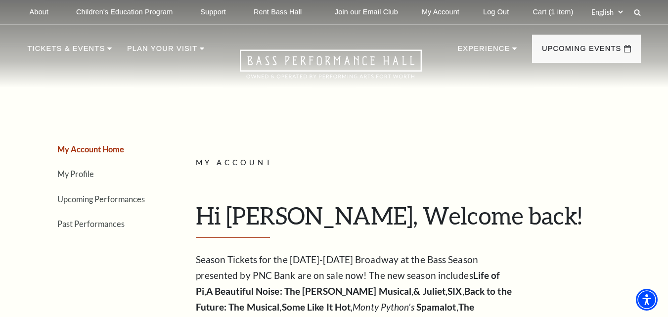
click at [258, 163] on span "My Account" at bounding box center [235, 162] width 78 height 8
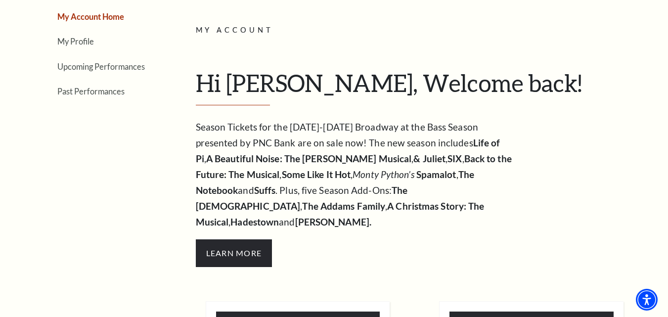
scroll to position [49, 0]
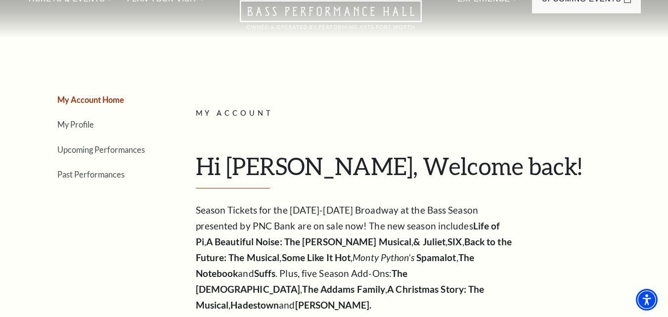
click at [112, 102] on link "My Account Home" at bounding box center [90, 99] width 67 height 9
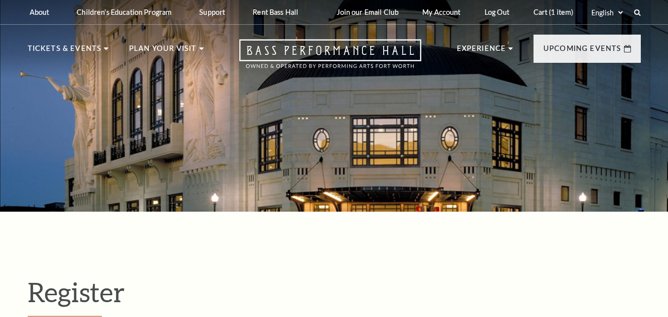
select select "1"
select select "DC"
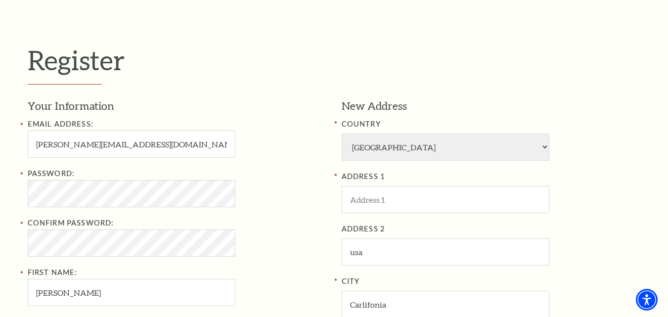
scroll to position [248, 0]
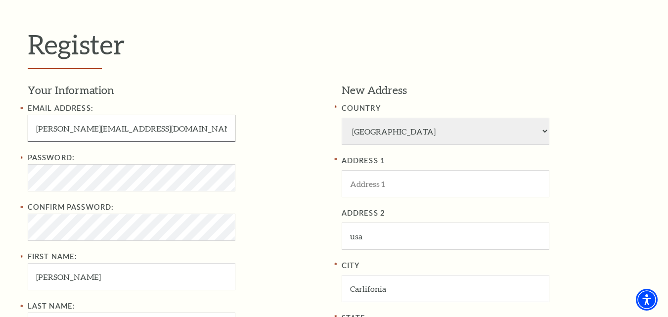
drag, startPoint x: 83, startPoint y: 126, endPoint x: 112, endPoint y: 125, distance: 29.2
click at [112, 125] on input "[PERSON_NAME][EMAIL_ADDRESS][DOMAIN_NAME]" at bounding box center [132, 128] width 208 height 27
type input "[PERSON_NAME][EMAIL_ADDRESS][DOMAIN_NAME]"
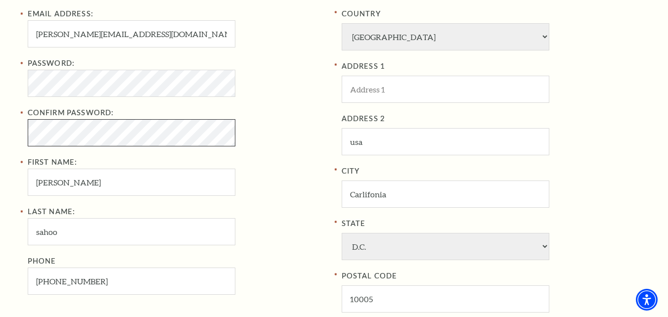
scroll to position [347, 0]
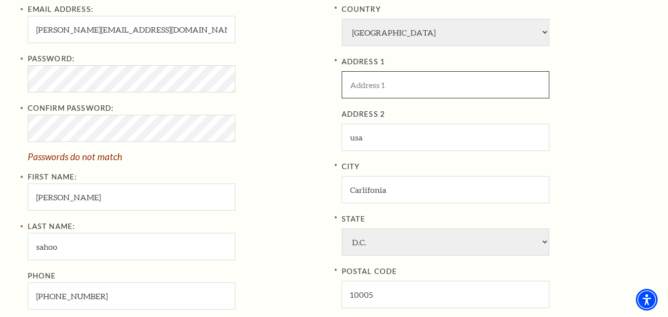
click at [395, 90] on input "ADDRESS 1" at bounding box center [446, 84] width 208 height 27
click at [389, 79] on input "ADDRESS 1" at bounding box center [446, 84] width 208 height 27
paste input "Bass Performance Hall"
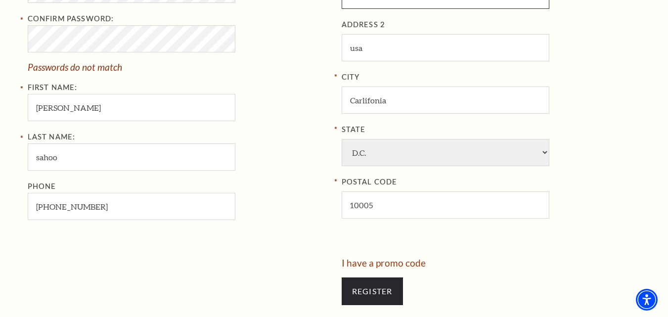
scroll to position [545, 0]
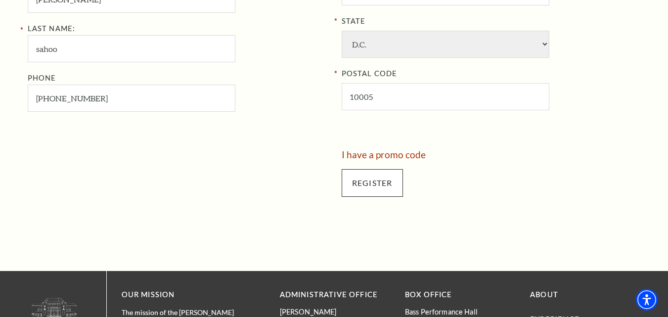
type input "Bass Performance Hall"
click at [368, 173] on input "Register" at bounding box center [372, 183] width 61 height 28
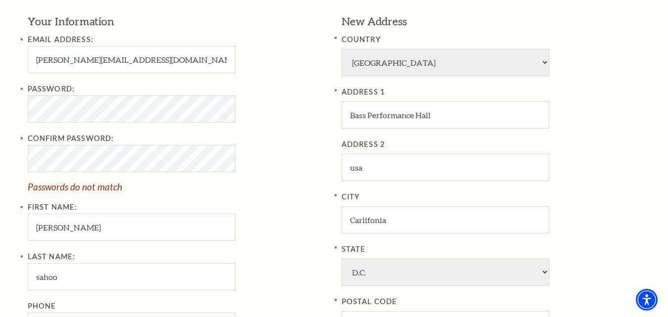
click at [237, 102] on div "Password:" at bounding box center [177, 103] width 299 height 40
click at [15, 165] on div "Register Your Information Email Address: shradhanjali.112@gmail.com Password: C…" at bounding box center [334, 197] width 668 height 604
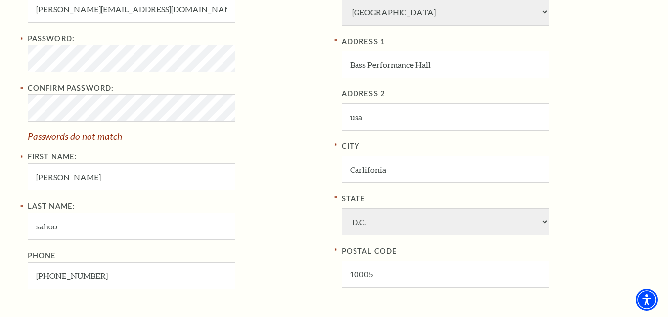
scroll to position [366, 0]
click at [10, 56] on div "Register Your Information Email Address: shradhanjali.112@gmail.com Password: C…" at bounding box center [334, 148] width 668 height 604
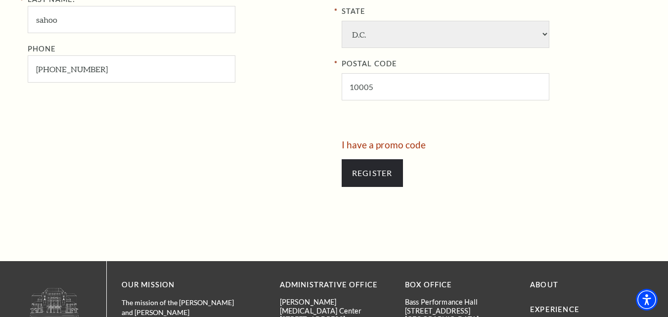
scroll to position [564, 0]
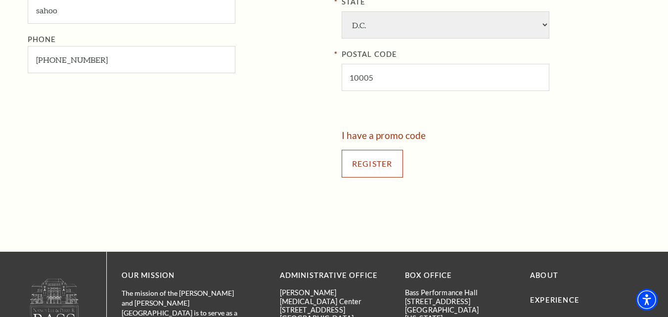
click at [368, 171] on input "Register" at bounding box center [372, 164] width 61 height 28
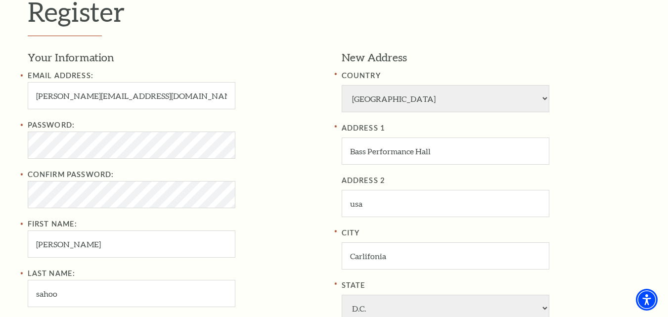
scroll to position [267, 0]
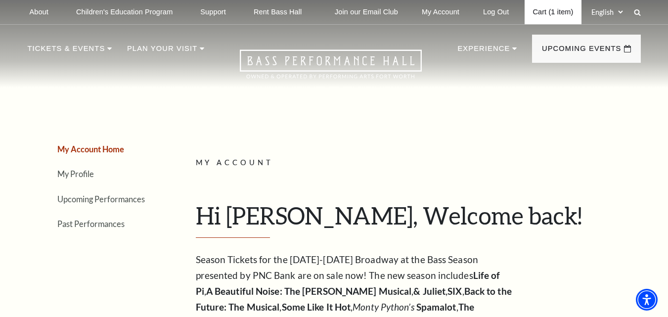
click at [536, 17] on link "Cart (1 item)" at bounding box center [553, 12] width 56 height 24
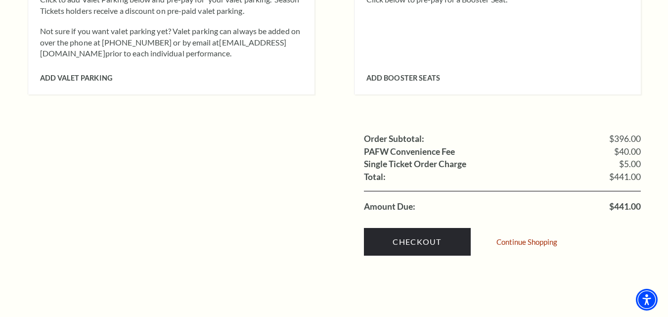
scroll to position [1088, 0]
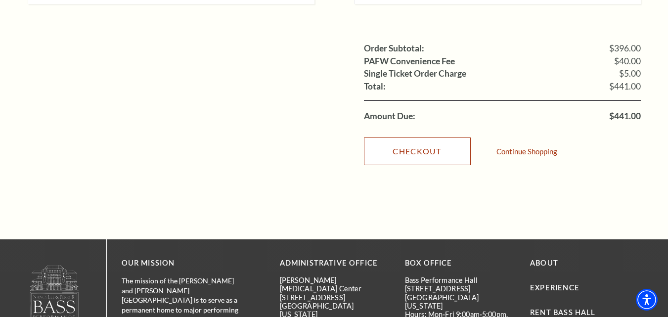
click at [437, 137] on link "Checkout" at bounding box center [417, 151] width 107 height 28
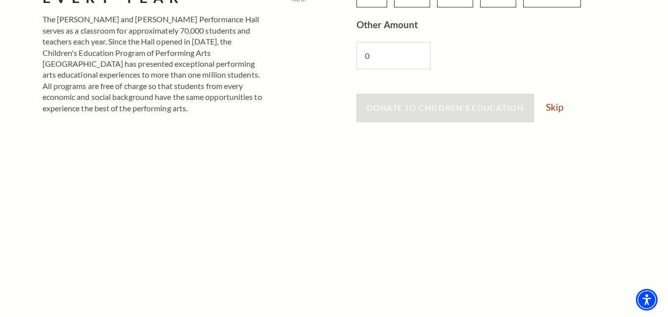
scroll to position [247, 0]
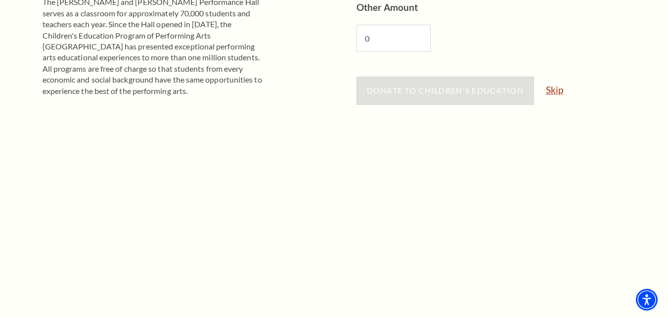
click at [557, 91] on link "Skip" at bounding box center [554, 89] width 17 height 9
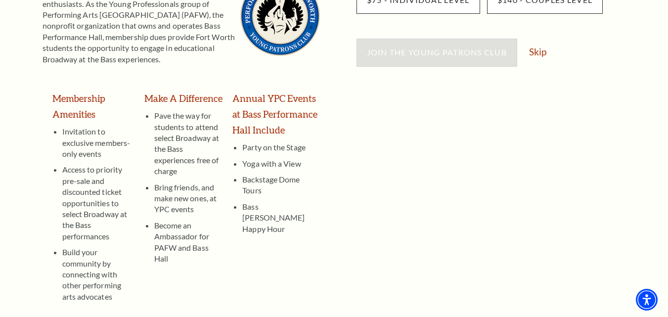
scroll to position [148, 0]
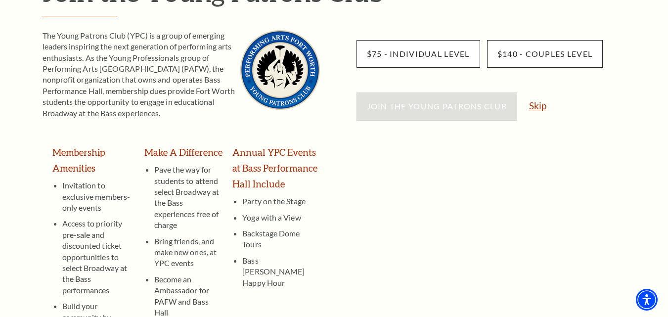
click at [536, 105] on link "Skip" at bounding box center [537, 105] width 17 height 9
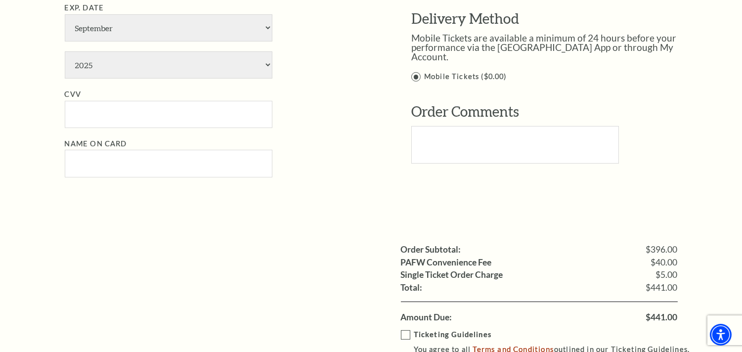
scroll to position [761, 0]
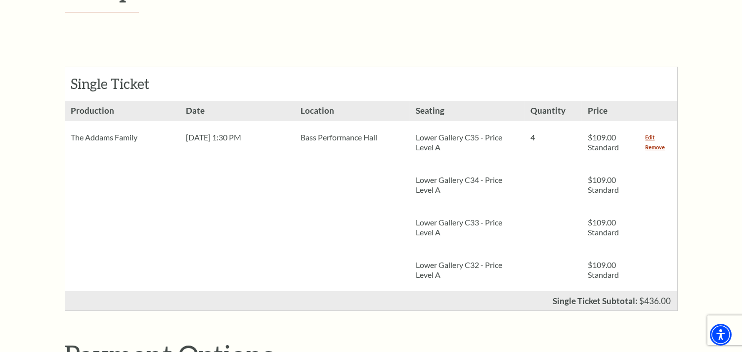
scroll to position [211, 0]
click at [662, 149] on link "Remove" at bounding box center [656, 148] width 20 height 10
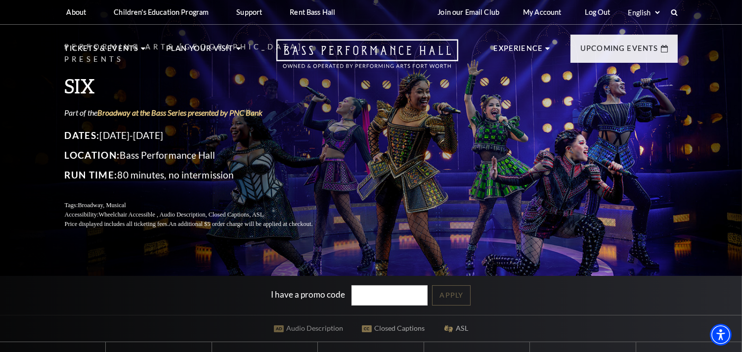
scroll to position [220, 0]
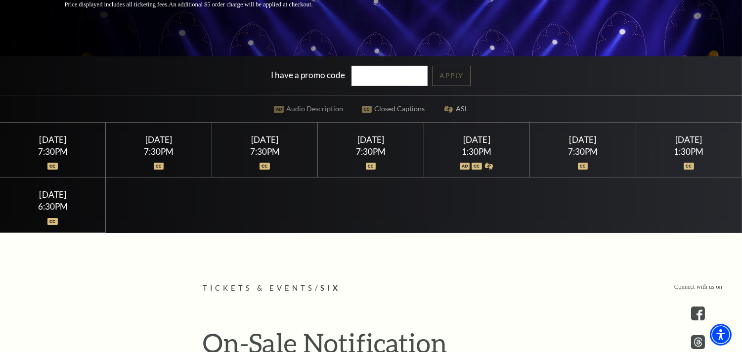
click at [63, 147] on div "7:30PM" at bounding box center [53, 151] width 82 height 8
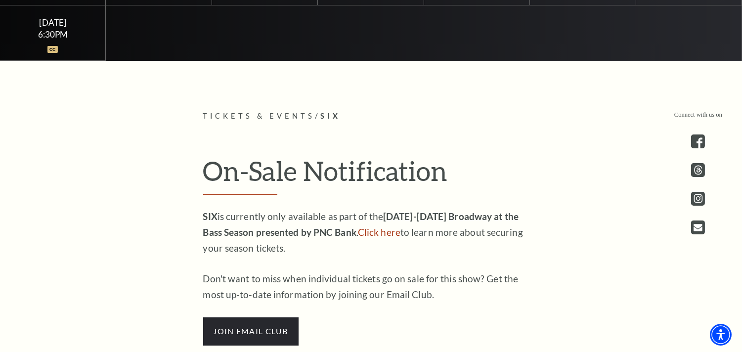
scroll to position [377, 0]
